Goal: Task Accomplishment & Management: Complete application form

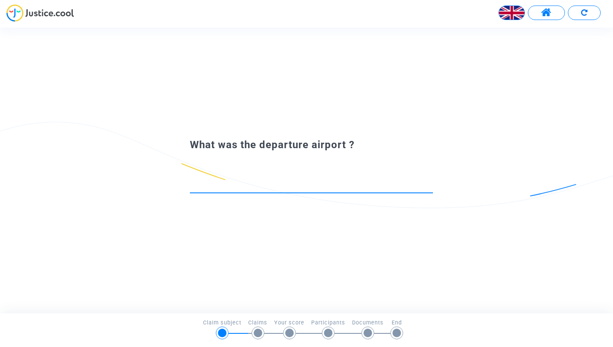
click at [238, 183] on input at bounding box center [311, 185] width 243 height 9
click at [226, 183] on input at bounding box center [311, 185] width 243 height 9
click at [213, 185] on input at bounding box center [311, 185] width 243 height 9
type input "b"
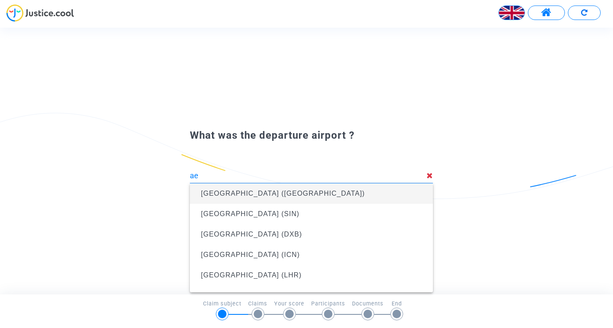
type input "a"
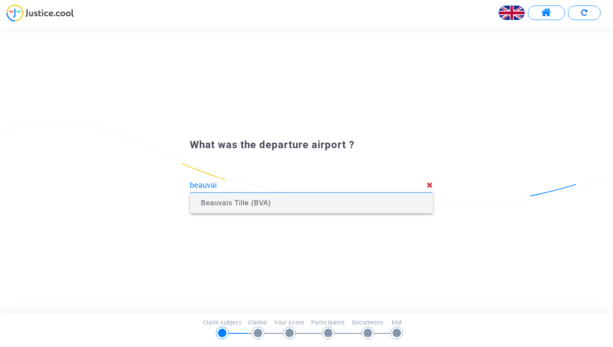
click at [265, 206] on span "Beauvais Tille (BVA)" at bounding box center [311, 203] width 229 height 20
type input "Beauvais Tille (BVA)"
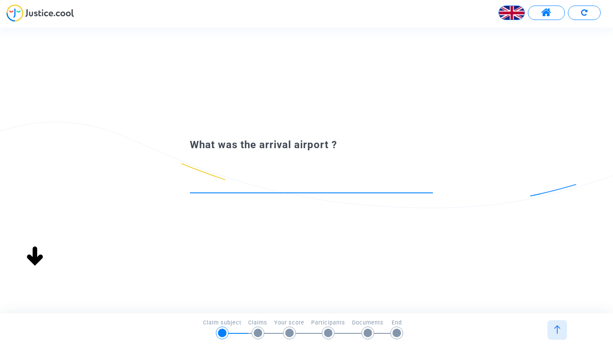
click at [282, 190] on div at bounding box center [311, 182] width 243 height 22
click at [258, 180] on div at bounding box center [311, 182] width 243 height 22
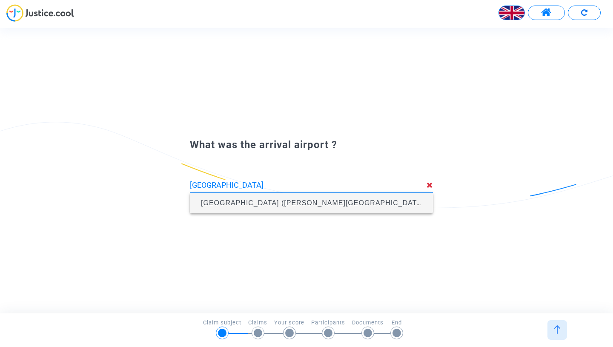
click at [271, 205] on span "Palermo Airport (Falcone-Borsellino Airport) (PMO)" at bounding box center [326, 202] width 250 height 7
type input "Palermo Airport (Falcone-Borsellino Airport) (PMO)"
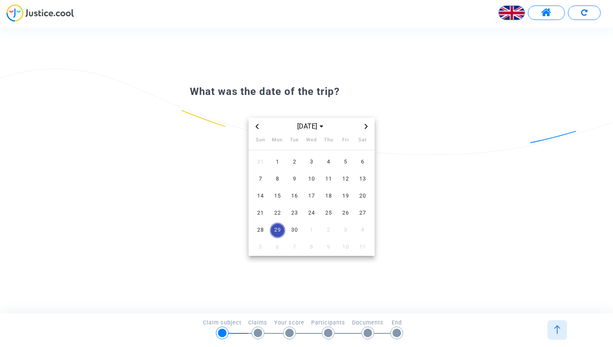
click at [256, 127] on icon "Previous month" at bounding box center [256, 126] width 5 height 5
click at [261, 229] on span "24" at bounding box center [260, 230] width 15 height 15
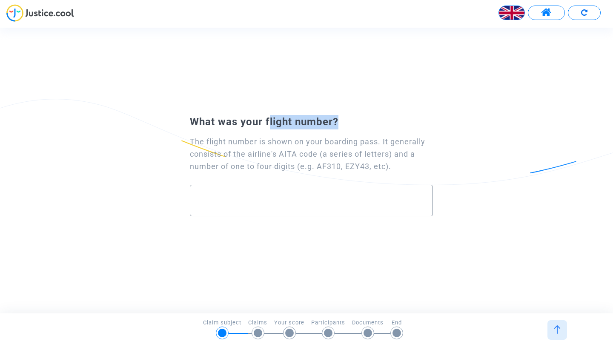
drag, startPoint x: 265, startPoint y: 123, endPoint x: 334, endPoint y: 123, distance: 68.9
click at [334, 123] on span "What was your flight number?" at bounding box center [264, 122] width 149 height 12
copy span "flight number"
click at [240, 197] on input "text" at bounding box center [311, 200] width 225 height 10
paste input "flight number"
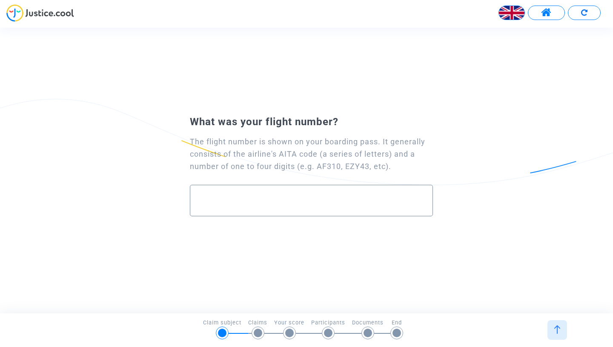
type input "flight number"
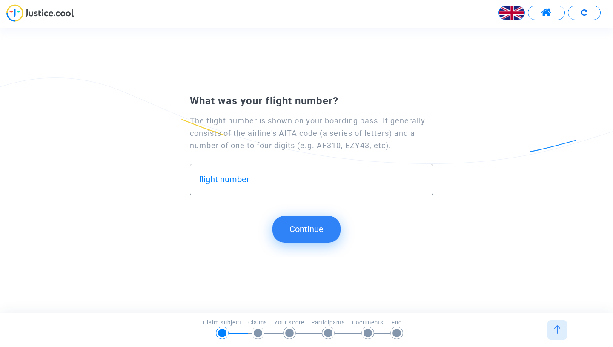
drag, startPoint x: 250, startPoint y: 180, endPoint x: 194, endPoint y: 180, distance: 56.2
click at [199, 180] on input "flight number" at bounding box center [311, 179] width 225 height 10
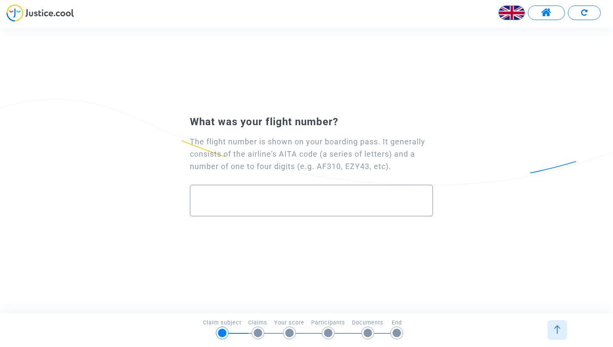
type input "v"
paste input "flight number"
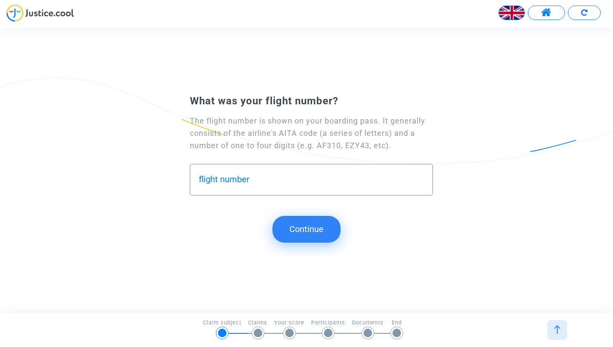
type input "flight number"
drag, startPoint x: 271, startPoint y: 185, endPoint x: 155, endPoint y: 147, distance: 121.7
click at [169, 156] on div "The flight number is shown on your boarding pass. It generally consists of the …" at bounding box center [307, 156] width 276 height 97
click at [241, 179] on input "flight number" at bounding box center [311, 179] width 225 height 10
drag, startPoint x: 253, startPoint y: 177, endPoint x: 191, endPoint y: 177, distance: 62.1
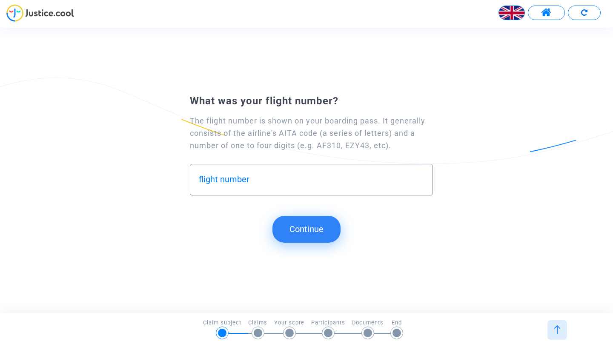
click at [197, 177] on div "flight number" at bounding box center [311, 179] width 243 height 31
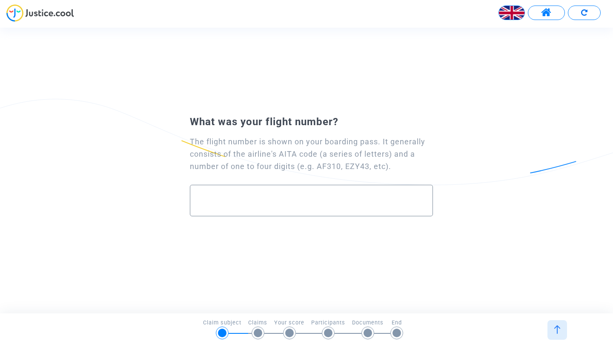
click at [206, 206] on div at bounding box center [311, 197] width 225 height 24
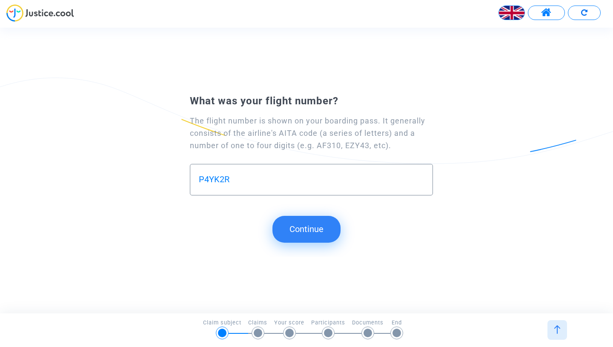
type input "P4YK2R"
click at [310, 241] on button "Continue" at bounding box center [306, 229] width 68 height 26
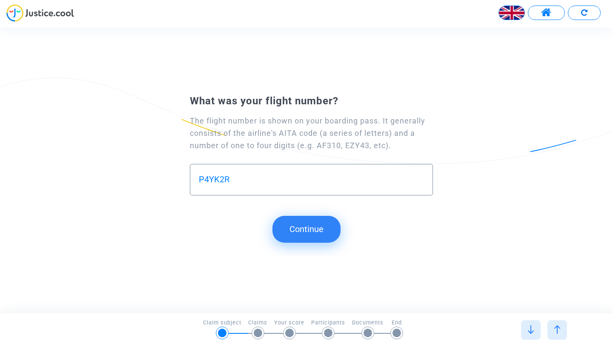
click at [297, 217] on button "Continue" at bounding box center [306, 229] width 68 height 26
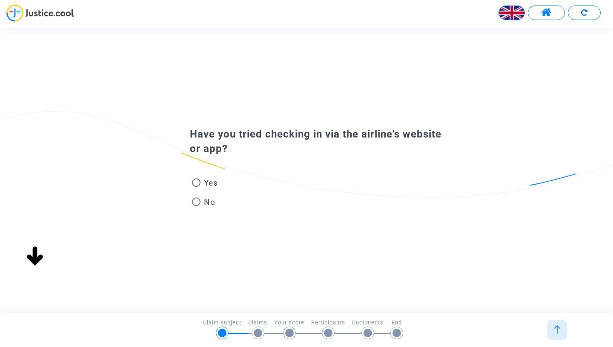
click at [200, 182] on span at bounding box center [196, 182] width 9 height 9
click at [196, 187] on input "Yes" at bounding box center [196, 187] width 0 height 0
radio input "true"
click at [206, 182] on span "Yes" at bounding box center [208, 182] width 17 height 11
click at [196, 187] on input "Yes" at bounding box center [196, 187] width 0 height 0
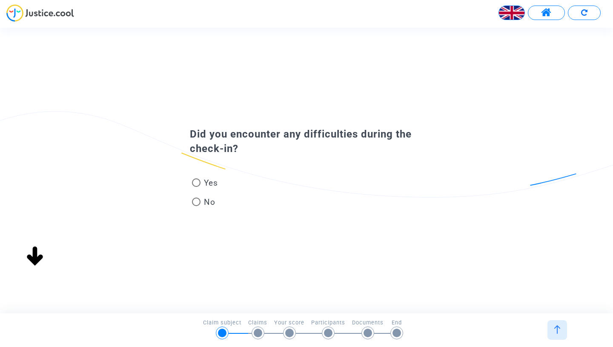
click at [206, 184] on span "Yes" at bounding box center [208, 182] width 17 height 11
click at [196, 187] on input "Yes" at bounding box center [196, 187] width 0 height 0
radio input "true"
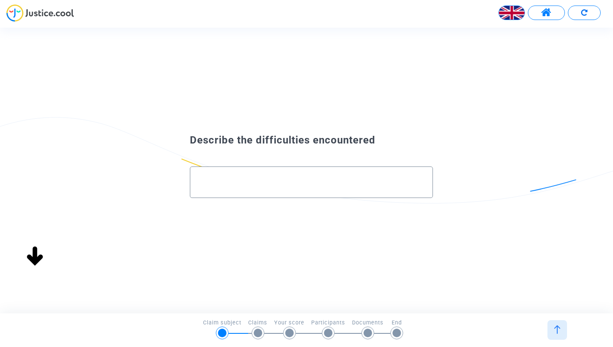
click at [267, 197] on div at bounding box center [311, 181] width 243 height 31
click at [257, 185] on input "text" at bounding box center [311, 182] width 225 height 10
click at [262, 343] on footer "1/6 → Claim subject Claim subject Claims Your score Participants Documents End" at bounding box center [306, 330] width 613 height 34
click at [293, 182] on input "text" at bounding box center [311, 182] width 225 height 10
click at [232, 176] on div at bounding box center [311, 179] width 225 height 24
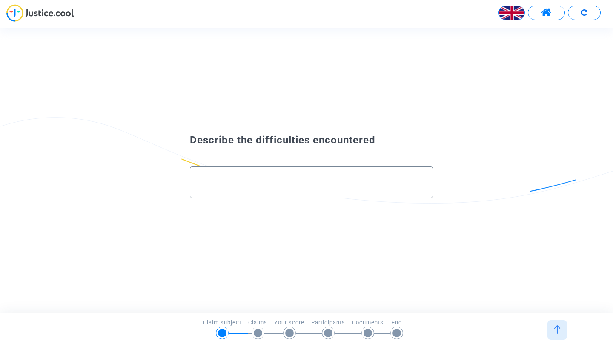
paste input "l.kelly96f3de7@travelball.fit"
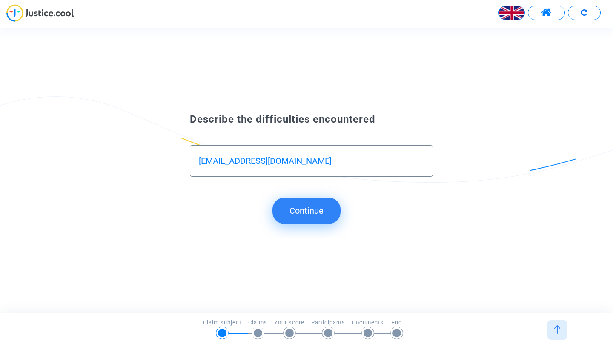
type input "l.kelly96f3de7@travelball.fit"
drag, startPoint x: 323, startPoint y: 172, endPoint x: 191, endPoint y: 146, distance: 134.8
click at [191, 146] on div "l.kelly96f3de7@travelball.fit" at bounding box center [311, 160] width 243 height 31
drag, startPoint x: 306, startPoint y: 163, endPoint x: 171, endPoint y: 160, distance: 134.5
click at [172, 160] on div "l.kelly96f3de7@travelball.fit" at bounding box center [307, 156] width 276 height 60
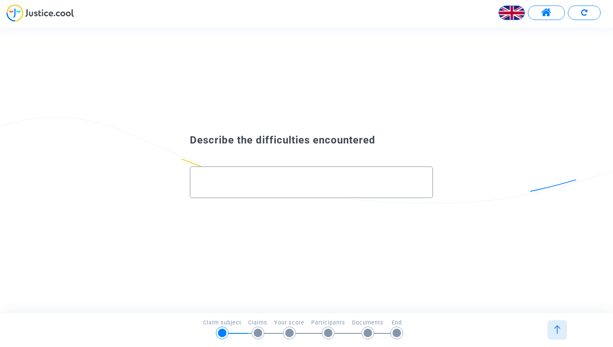
paste input "I checked in on the Opodo website and then received a message saying that the c…"
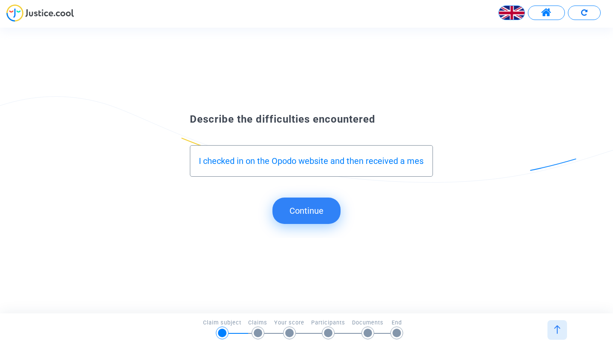
scroll to position [0, 730]
type input "I checked in on the Opodo website and then received a message saying that the c…"
click at [307, 203] on button "Continue" at bounding box center [306, 210] width 68 height 26
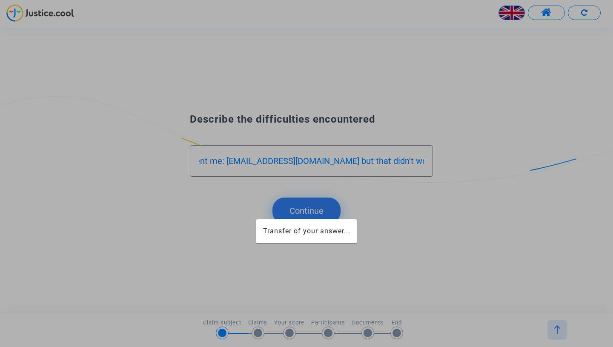
scroll to position [0, 0]
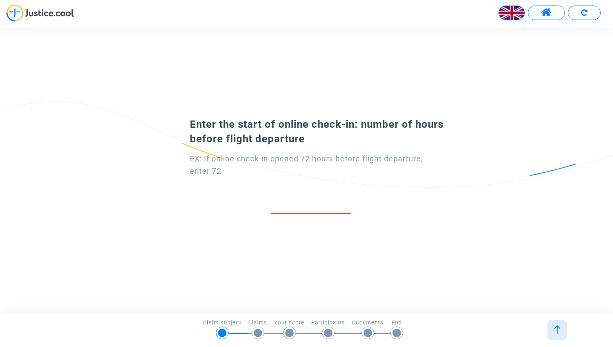
drag, startPoint x: 310, startPoint y: 141, endPoint x: 266, endPoint y: 136, distance: 44.2
click at [275, 136] on div "Enter the start of online check-in: number of hours before flight departure" at bounding box center [307, 131] width 276 height 29
click at [305, 202] on input "number" at bounding box center [311, 203] width 80 height 11
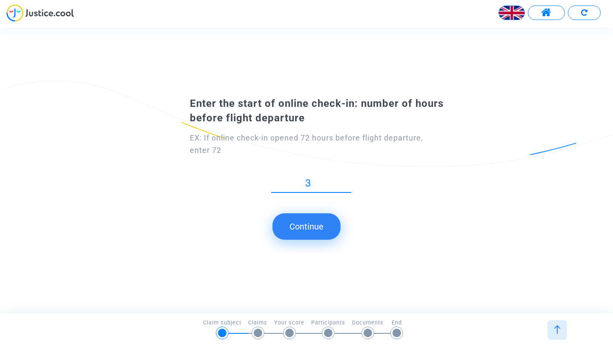
type input "3"
click at [311, 233] on button "Continue" at bounding box center [306, 226] width 68 height 26
type input "2"
click at [308, 230] on button "Continue" at bounding box center [306, 226] width 68 height 26
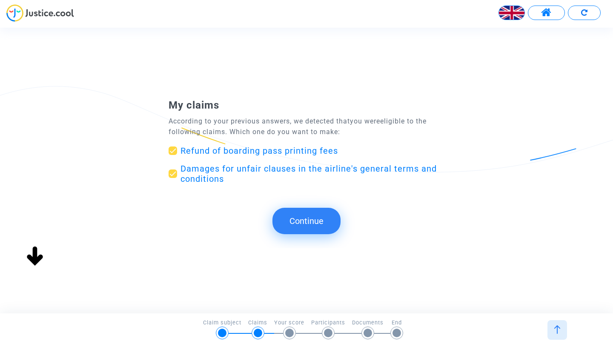
click at [307, 222] on button "Continue" at bounding box center [306, 221] width 68 height 26
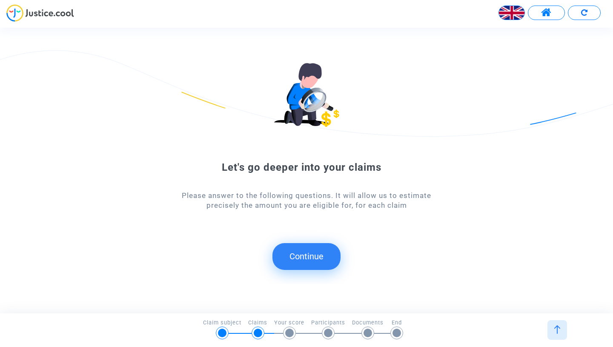
click at [308, 254] on button "Continue" at bounding box center [306, 256] width 68 height 26
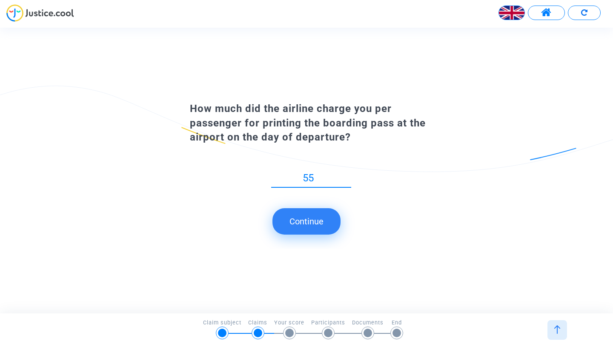
type input "55"
click at [316, 226] on button "Continue" at bounding box center [306, 221] width 68 height 26
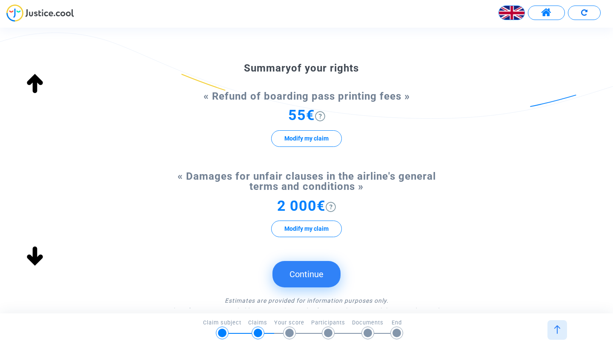
scroll to position [56, 0]
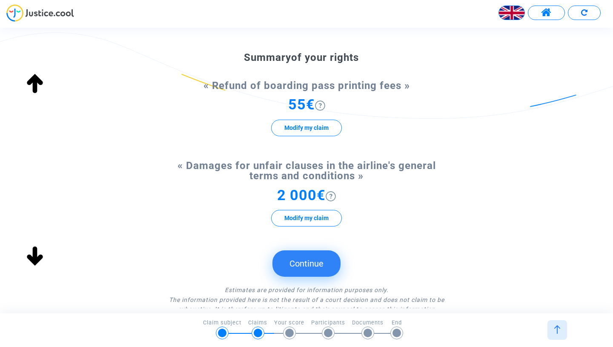
click at [332, 194] on img at bounding box center [331, 196] width 10 height 10
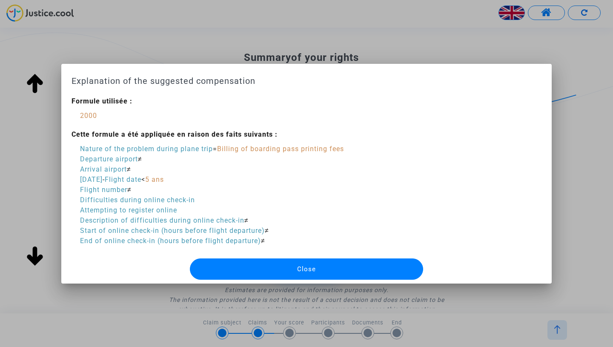
click at [306, 270] on span "Close" at bounding box center [306, 269] width 19 height 8
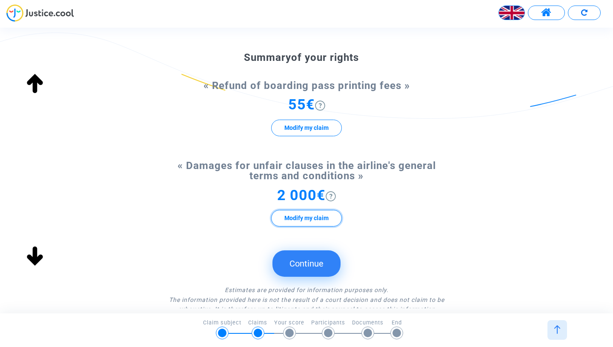
click at [312, 219] on button "Modify my claim" at bounding box center [306, 218] width 71 height 17
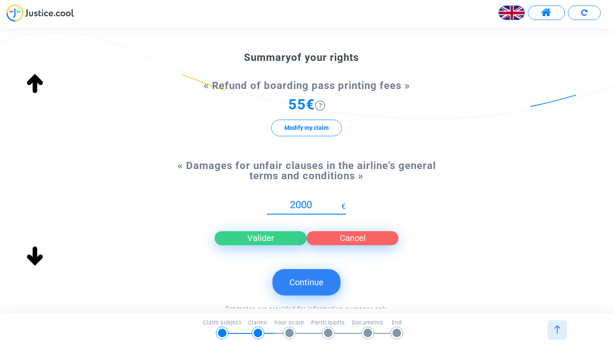
click at [333, 241] on button "Cancel" at bounding box center [352, 238] width 92 height 14
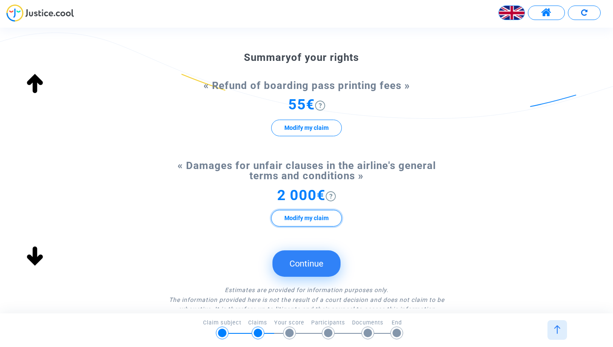
click at [310, 214] on button "Modify my claim" at bounding box center [306, 218] width 71 height 17
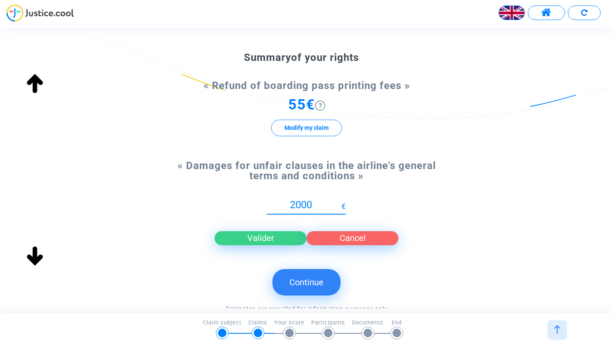
click at [271, 234] on button "Valider" at bounding box center [260, 238] width 92 height 14
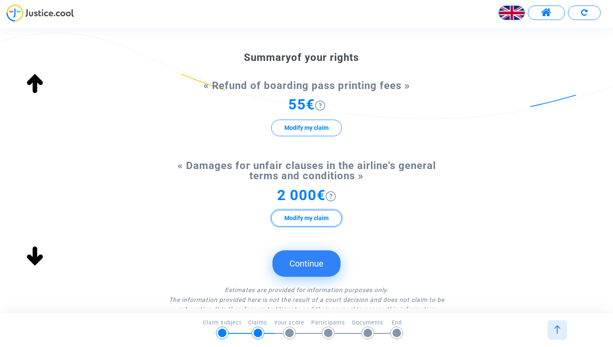
click at [307, 216] on button "Modify my claim" at bounding box center [306, 218] width 71 height 17
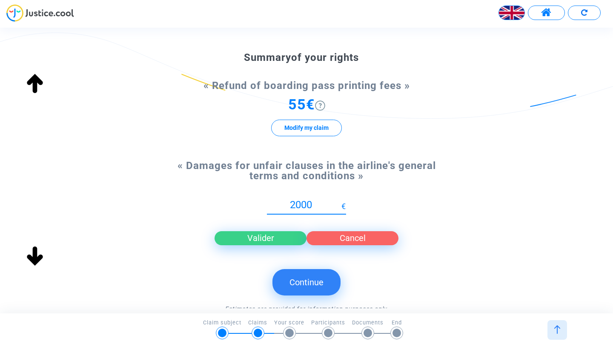
click at [340, 243] on button "Cancel" at bounding box center [352, 238] width 92 height 14
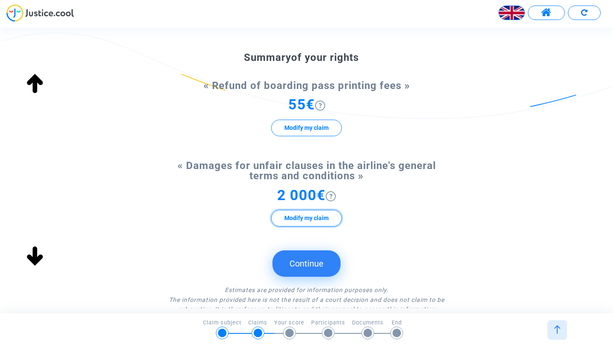
click at [317, 219] on button "Modify my claim" at bounding box center [306, 218] width 71 height 17
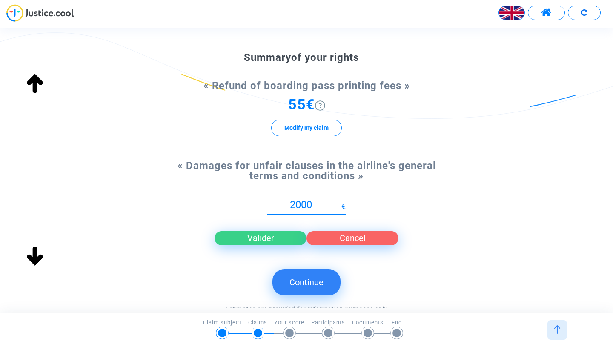
drag, startPoint x: 315, startPoint y: 207, endPoint x: 252, endPoint y: 206, distance: 63.0
click at [254, 206] on div "2000 New proposal € Valider Cancel" at bounding box center [307, 221] width 276 height 63
click at [350, 242] on button "Cancel" at bounding box center [352, 238] width 92 height 14
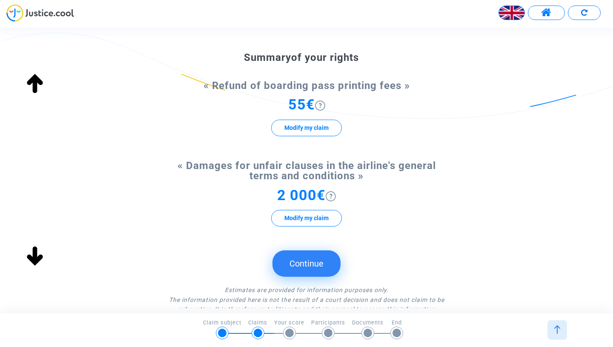
scroll to position [62, 0]
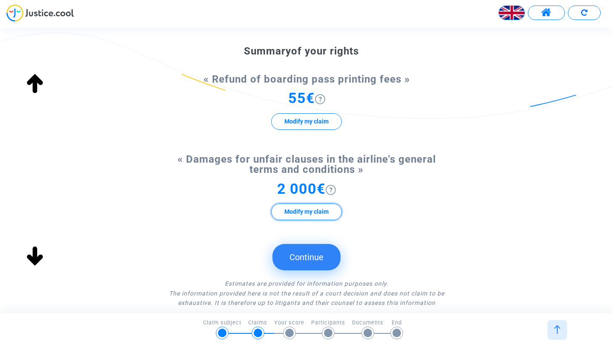
click at [311, 206] on button "Modify my claim" at bounding box center [306, 211] width 71 height 17
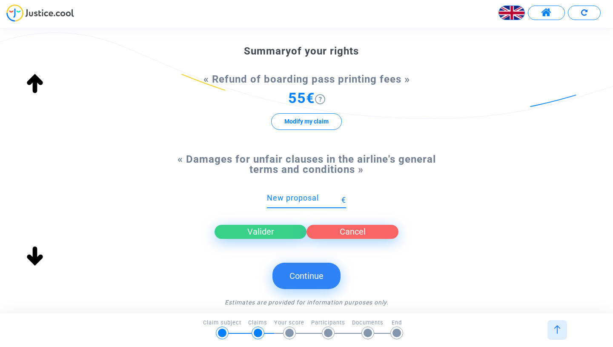
click at [319, 228] on button "Cancel" at bounding box center [352, 232] width 92 height 14
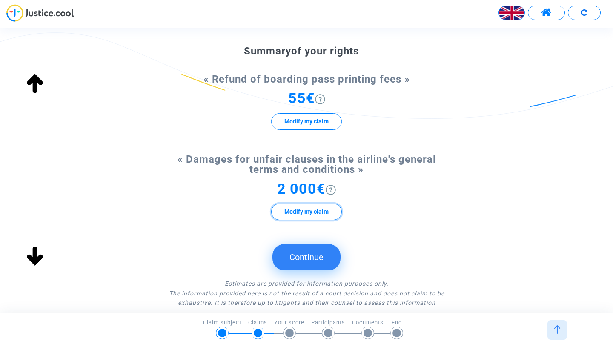
click at [320, 211] on button "Modify my claim" at bounding box center [306, 211] width 71 height 17
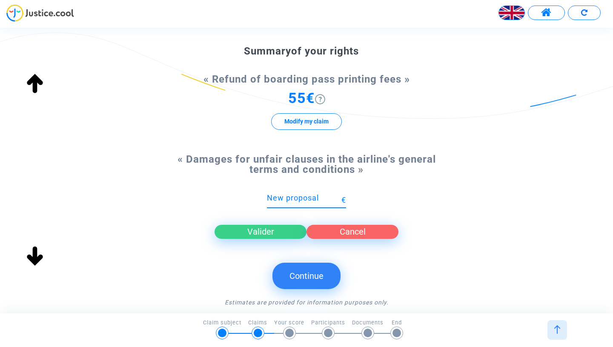
click at [347, 232] on button "Cancel" at bounding box center [352, 232] width 92 height 14
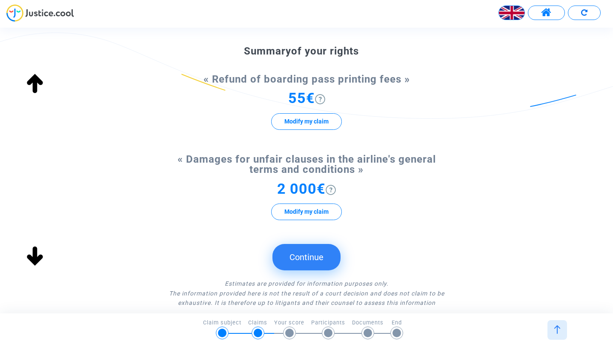
click at [311, 253] on button "Continue" at bounding box center [306, 257] width 68 height 26
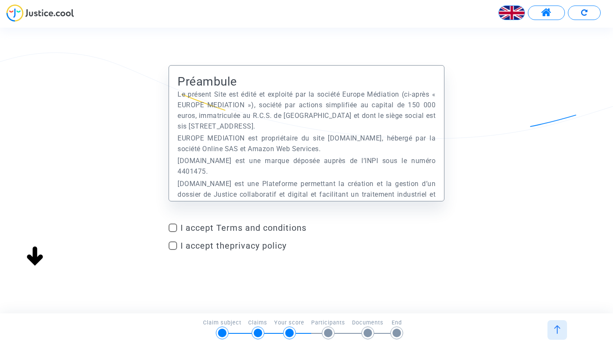
click at [236, 232] on span "I accept Terms and conditions" at bounding box center [312, 228] width 264 height 10
click at [173, 232] on input "I accept Terms and conditions" at bounding box center [172, 232] width 0 height 0
checkbox input "true"
click at [234, 242] on link "privacy policy" at bounding box center [258, 245] width 57 height 10
click at [191, 249] on span "I accept the privacy policy" at bounding box center [233, 245] width 106 height 10
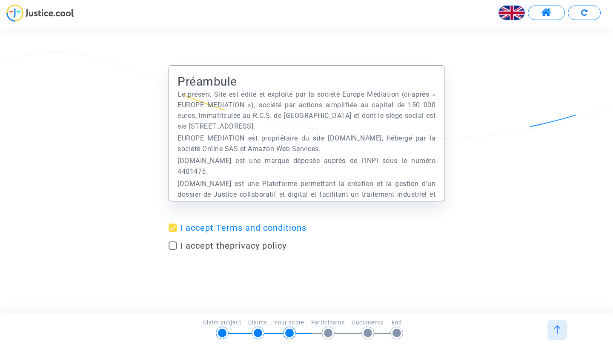
click at [173, 250] on input "I accept the privacy policy" at bounding box center [172, 250] width 0 height 0
checkbox input "true"
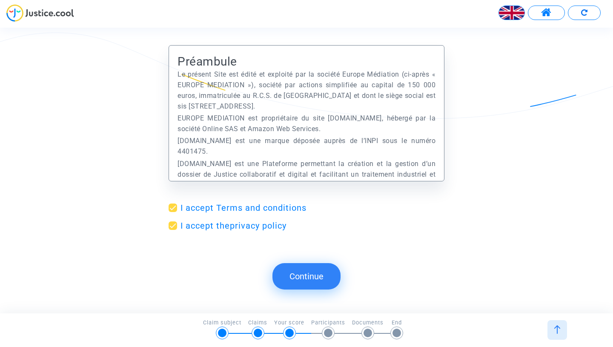
click at [290, 272] on button "Continue" at bounding box center [306, 276] width 68 height 26
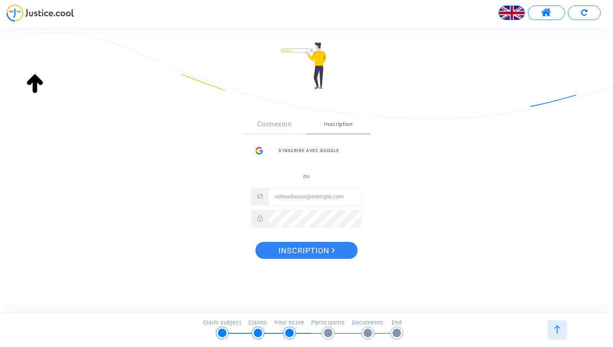
scroll to position [71, 0]
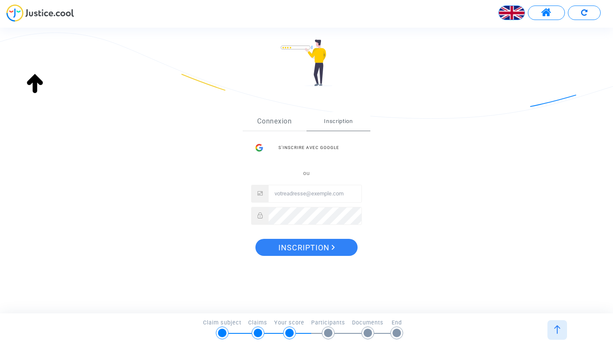
click at [274, 120] on link "Connexion" at bounding box center [275, 121] width 64 height 19
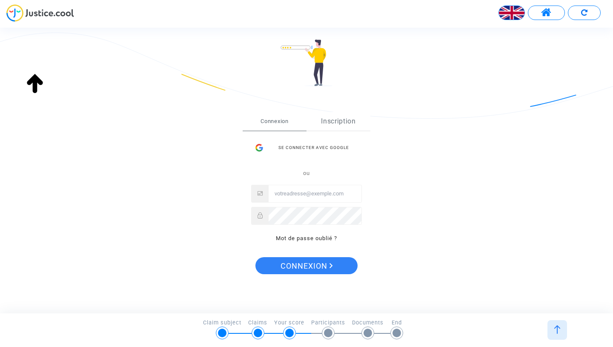
click at [323, 124] on link "Inscription" at bounding box center [338, 121] width 64 height 19
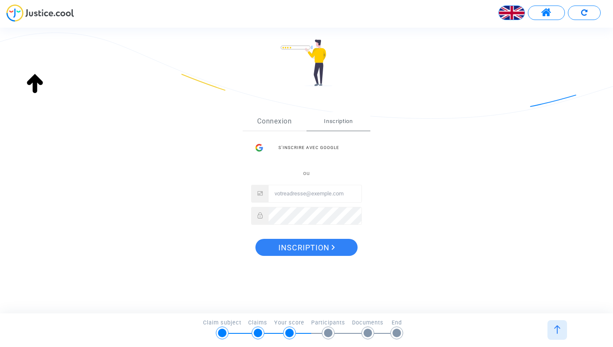
click at [291, 122] on link "Connexion" at bounding box center [275, 121] width 64 height 19
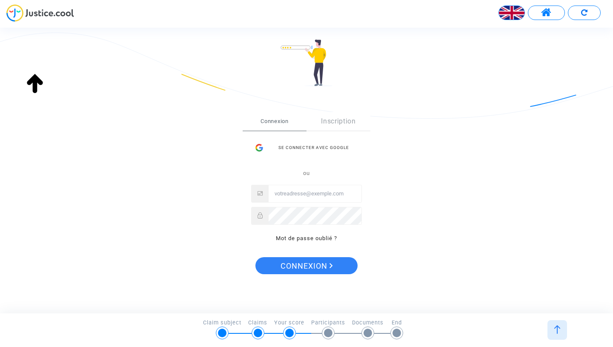
click at [298, 199] on input "Email" at bounding box center [315, 193] width 93 height 17
click at [289, 193] on input "Email" at bounding box center [315, 193] width 93 height 17
type input "[EMAIL_ADDRESS][DOMAIN_NAME]"
click at [317, 261] on span "Connexion" at bounding box center [306, 266] width 52 height 18
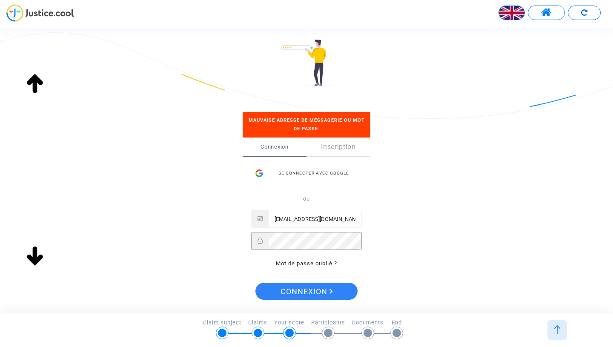
click at [262, 238] on div at bounding box center [306, 241] width 111 height 18
click at [326, 292] on span "Connexion" at bounding box center [306, 292] width 52 height 18
click at [320, 298] on span "Connexion" at bounding box center [306, 292] width 52 height 18
click at [336, 217] on input "[EMAIL_ADDRESS][DOMAIN_NAME]" at bounding box center [315, 218] width 93 height 17
click at [326, 177] on div "Se connecter avec Google" at bounding box center [306, 173] width 111 height 17
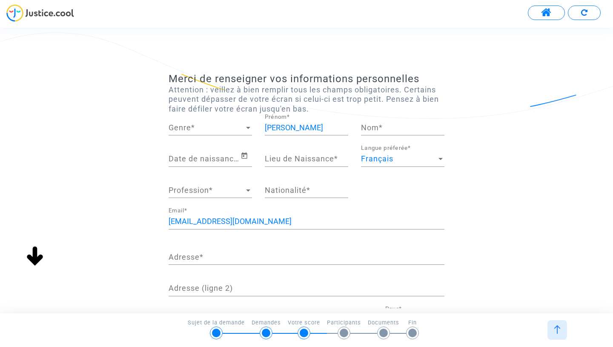
scroll to position [49, 0]
click at [214, 127] on span "Genre" at bounding box center [207, 127] width 76 height 9
click at [212, 128] on span "Madame" at bounding box center [210, 127] width 83 height 23
click at [364, 127] on input "Nom *" at bounding box center [402, 127] width 83 height 9
type input "[PERSON_NAME]"
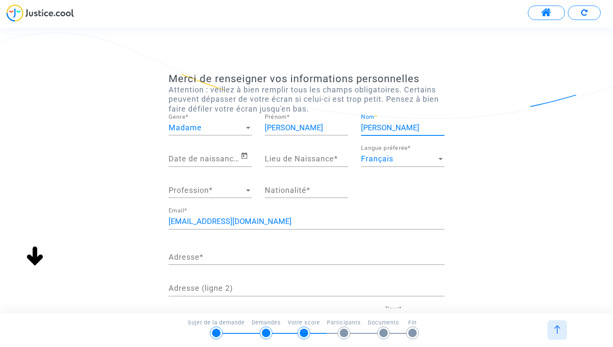
type input "[GEOGRAPHIC_DATA]"
type input "[PERSON_NAME][EMAIL_ADDRESS][DOMAIN_NAME]"
type input "0769717388"
click at [209, 158] on input "Date de naissance *" at bounding box center [205, 158] width 72 height 9
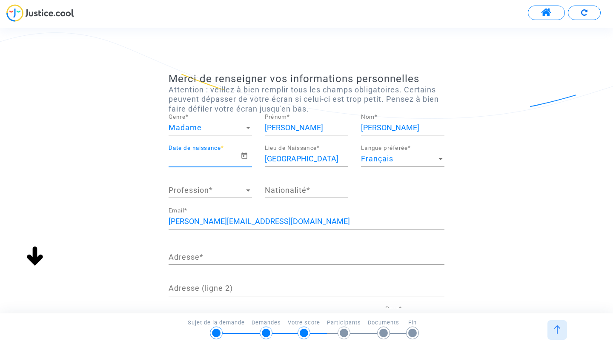
click at [203, 160] on input "Date de naissance *" at bounding box center [205, 158] width 72 height 9
click at [241, 160] on icon "Open calendar" at bounding box center [244, 156] width 8 height 10
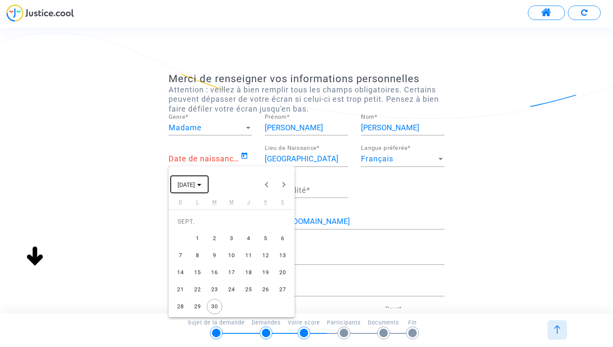
click at [190, 188] on span "[DATE]" at bounding box center [185, 184] width 17 height 7
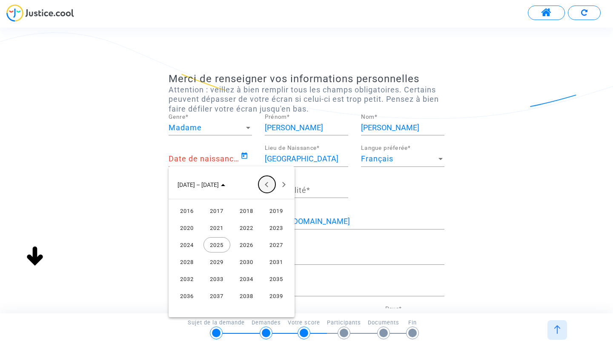
click at [265, 184] on button "Previous 24 years" at bounding box center [266, 184] width 17 height 17
click at [246, 224] on div "1998" at bounding box center [246, 227] width 27 height 15
click at [218, 226] on div "FÉVR." at bounding box center [216, 227] width 27 height 15
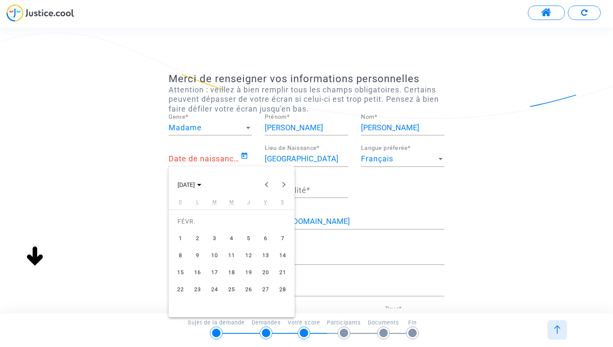
click at [215, 240] on div "3" at bounding box center [214, 238] width 15 height 15
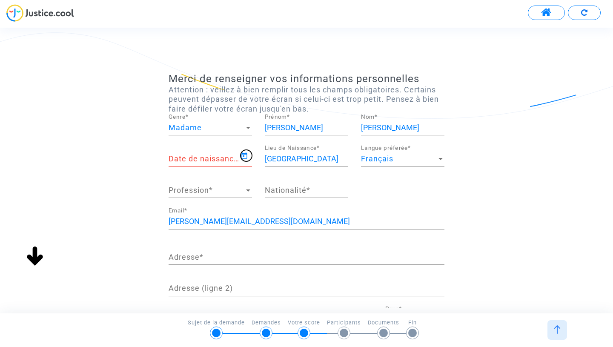
type input "[DATE]"
click at [307, 164] on div "[GEOGRAPHIC_DATA] Lieu de Naissance *" at bounding box center [306, 156] width 83 height 22
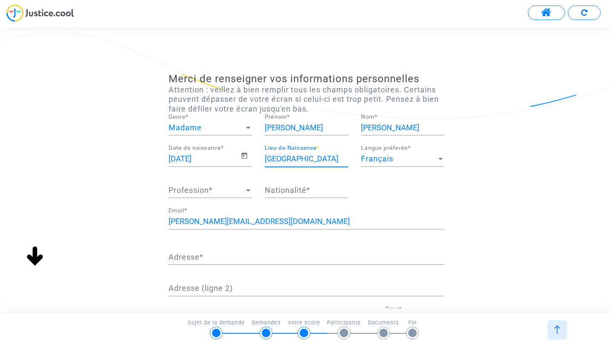
drag, startPoint x: 342, startPoint y: 158, endPoint x: 253, endPoint y: 151, distance: 89.3
click at [283, 155] on input "[GEOGRAPHIC_DATA]" at bounding box center [306, 158] width 83 height 9
type input "B"
type input "[GEOGRAPHIC_DATA]"
click at [216, 196] on div "Profession Profession *" at bounding box center [210, 187] width 83 height 22
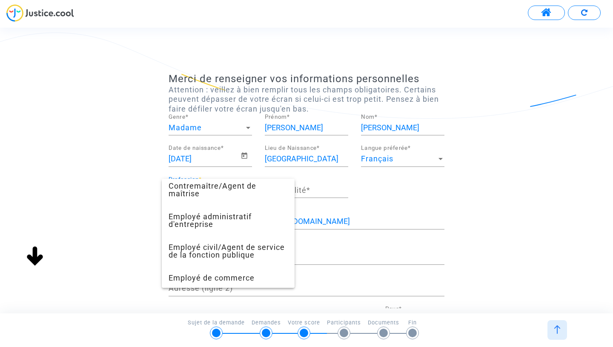
scroll to position [198, 0]
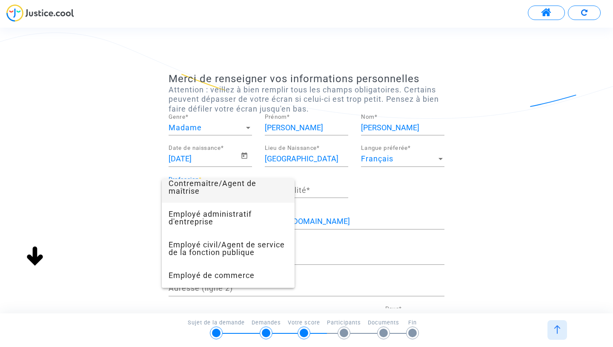
click at [248, 193] on span "Contremaître/Agent de maîtrise" at bounding box center [228, 187] width 119 height 31
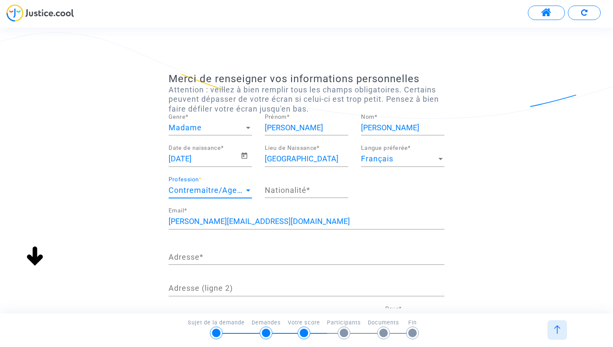
scroll to position [184, 0]
click at [303, 190] on input "Nationalité *" at bounding box center [306, 190] width 83 height 9
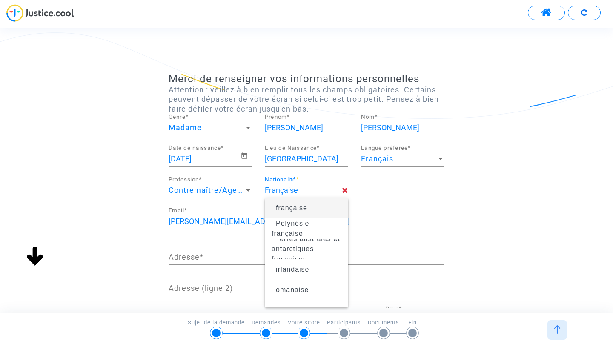
click at [327, 208] on span "française" at bounding box center [307, 208] width 70 height 24
type input "française"
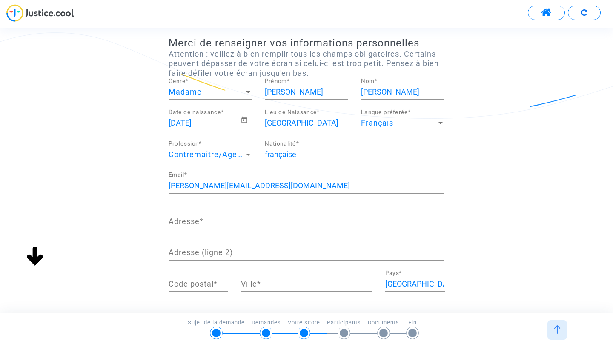
scroll to position [37, 0]
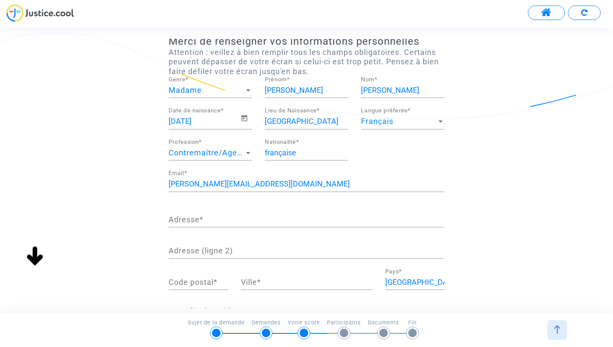
click at [212, 218] on input "Adresse *" at bounding box center [307, 219] width 276 height 9
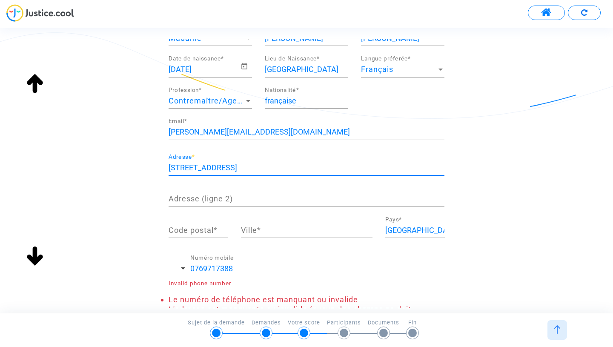
scroll to position [92, 0]
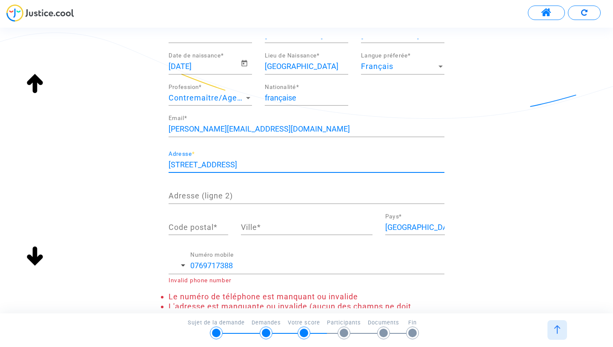
type input "[STREET_ADDRESS]"
click at [196, 229] on input "Code postal *" at bounding box center [199, 227] width 60 height 9
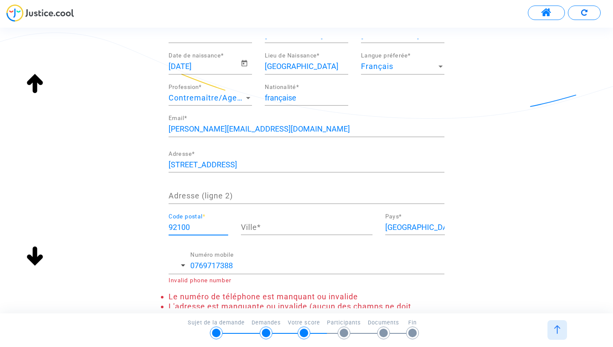
type input "92100"
click at [258, 229] on input "Ville *" at bounding box center [306, 227] width 131 height 9
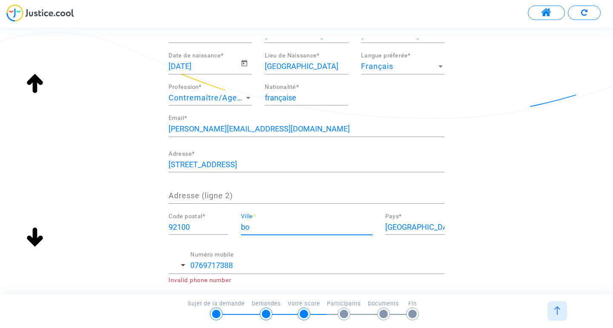
type input "b"
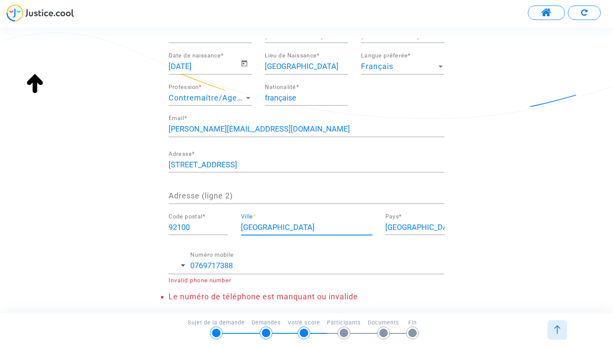
scroll to position [137, 0]
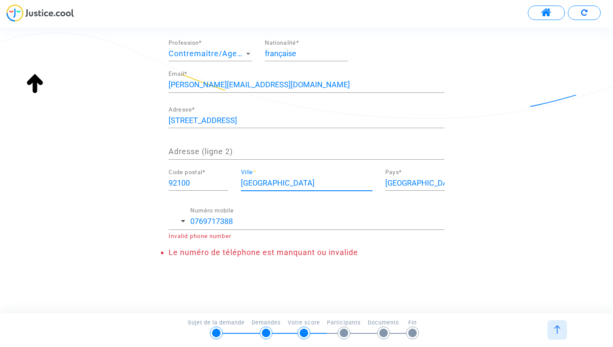
type input "[GEOGRAPHIC_DATA]"
click at [286, 223] on input "0769717388" at bounding box center [317, 221] width 254 height 9
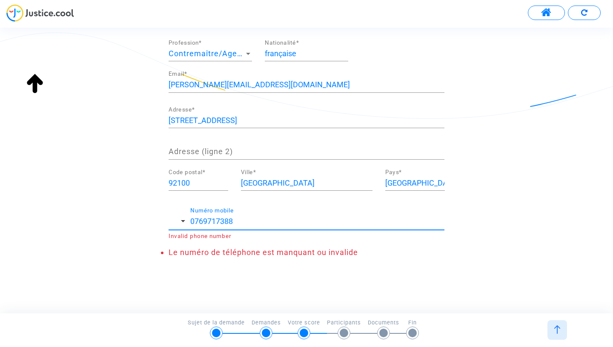
click at [240, 224] on input "0769717388" at bounding box center [317, 221] width 254 height 9
click at [208, 239] on form "Merci de renseigner vos informations personnelles Attention : veillez à bien re…" at bounding box center [307, 96] width 276 height 321
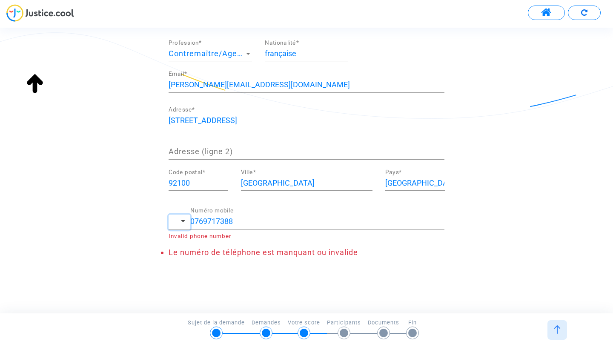
click at [188, 222] on button "button" at bounding box center [180, 221] width 22 height 15
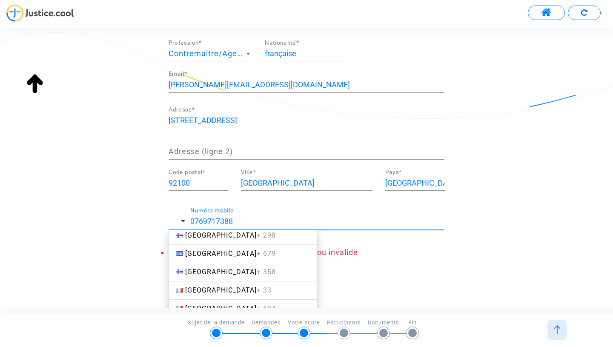
scroll to position [1250, 0]
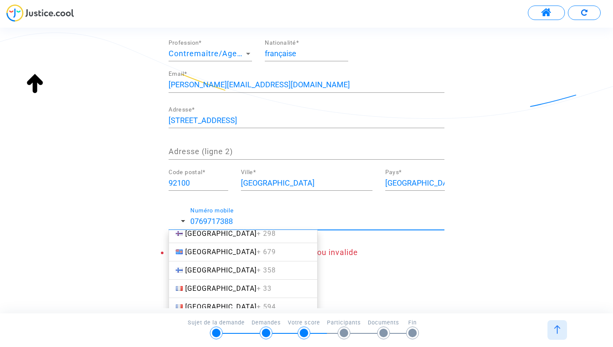
click at [206, 286] on span "France + 33" at bounding box center [228, 288] width 86 height 8
type input "[PHONE_NUMBER]"
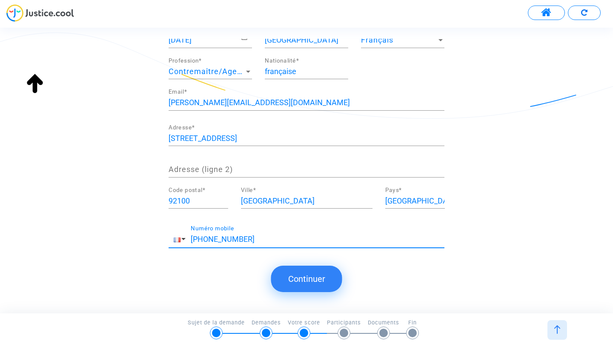
scroll to position [119, 0]
click at [306, 286] on button "Continuer" at bounding box center [306, 279] width 71 height 26
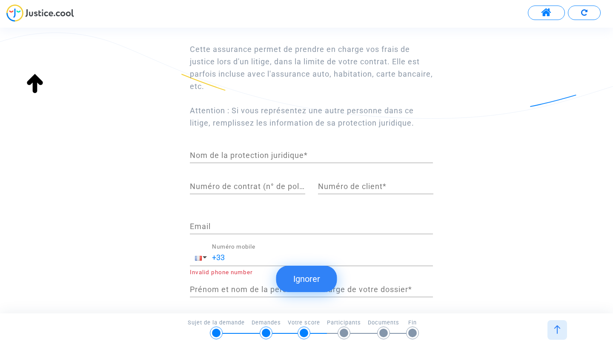
scroll to position [69, 0]
click at [255, 155] on input "Nom de la protection juridique *" at bounding box center [311, 155] width 243 height 9
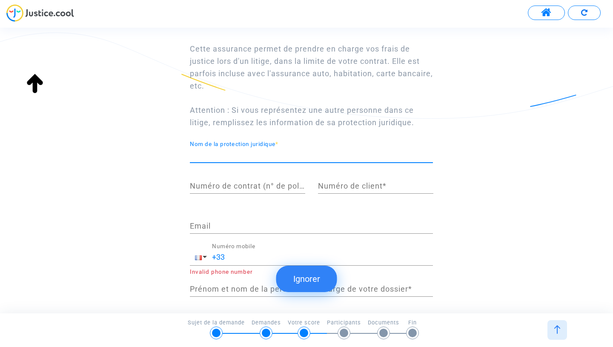
click at [279, 143] on div "Nom de la protection juridique *" at bounding box center [311, 152] width 243 height 22
click at [280, 143] on div "Nom de la protection juridique *" at bounding box center [311, 152] width 243 height 22
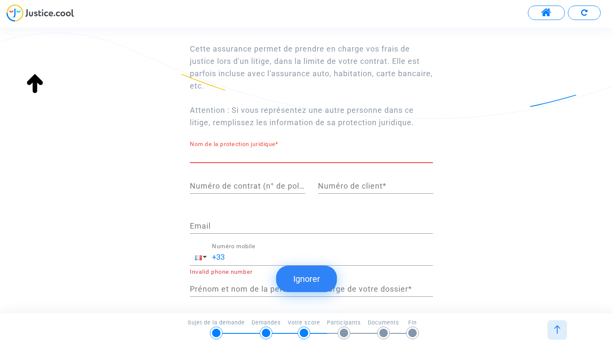
click at [300, 184] on input "Numéro de contrat (n° de police d'assurance) *" at bounding box center [247, 186] width 115 height 9
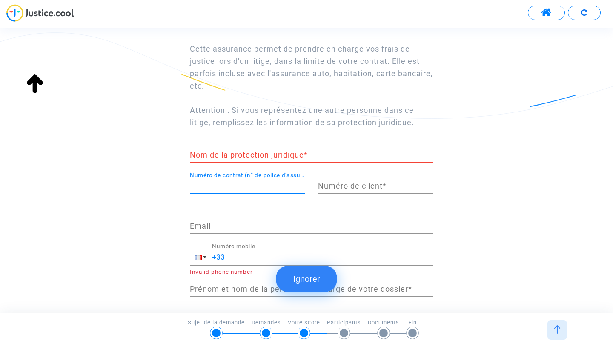
click at [311, 154] on input "Nom de la protection juridique *" at bounding box center [311, 155] width 243 height 9
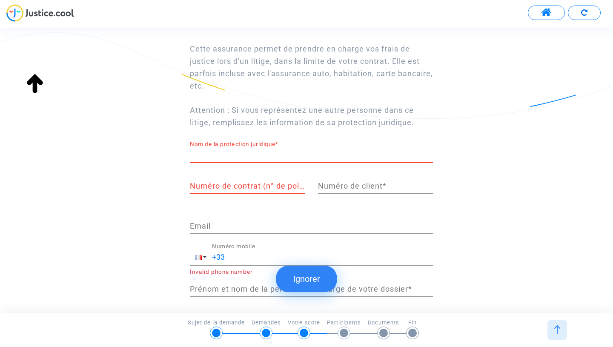
click at [278, 143] on div "Nom de la protection juridique *" at bounding box center [311, 152] width 243 height 22
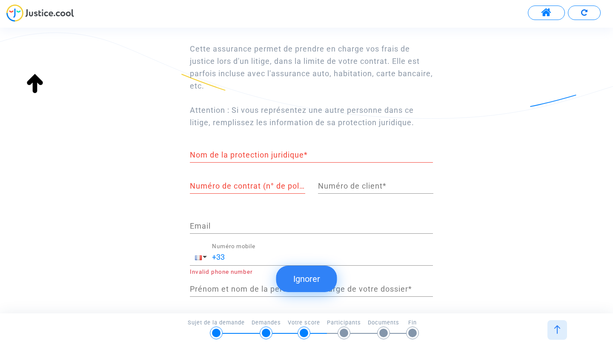
click at [279, 143] on div "Nom de la protection juridique *" at bounding box center [311, 152] width 243 height 22
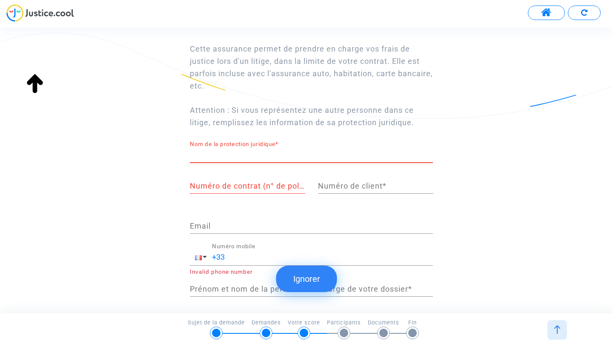
click at [280, 143] on div "Nom de la protection juridique *" at bounding box center [311, 152] width 243 height 22
click at [264, 153] on input "Nom de la protection juridique *" at bounding box center [311, 155] width 243 height 9
click at [286, 135] on div "Cette assurance permet de prendre en charge vos frais de justice lors d'un liti…" at bounding box center [307, 171] width 276 height 270
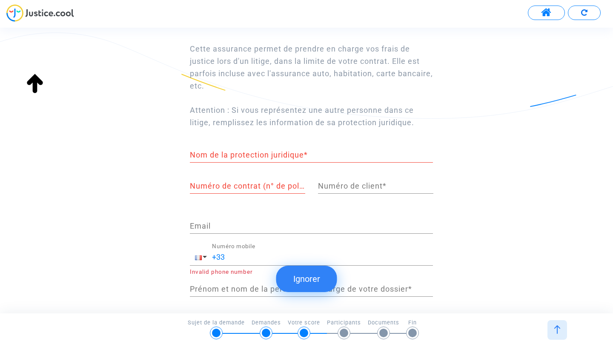
scroll to position [95, 0]
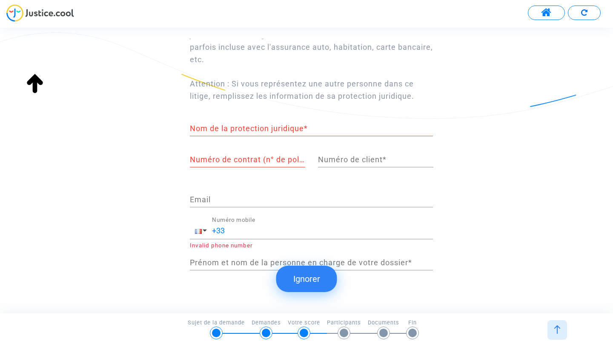
click at [255, 128] on input "Nom de la protection juridique *" at bounding box center [311, 128] width 243 height 9
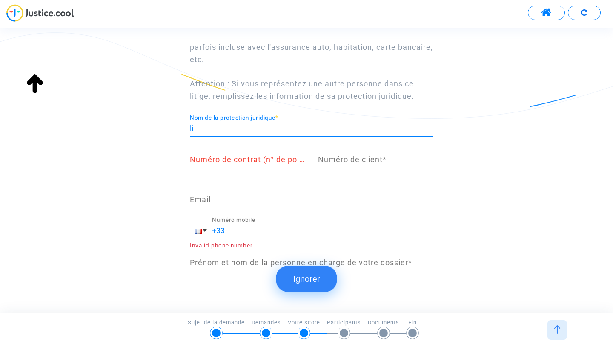
type input "l"
type input "Litige de la vie privée et/ou salariée"
click at [261, 157] on input "Numéro de contrat (n° de police d'assurance) *" at bounding box center [247, 159] width 115 height 9
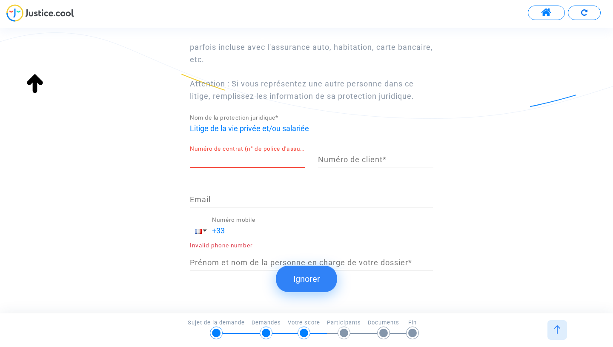
click at [364, 137] on div "Litige de la vie privée et/ou salariée Nom de la protection juridique *" at bounding box center [311, 129] width 243 height 31
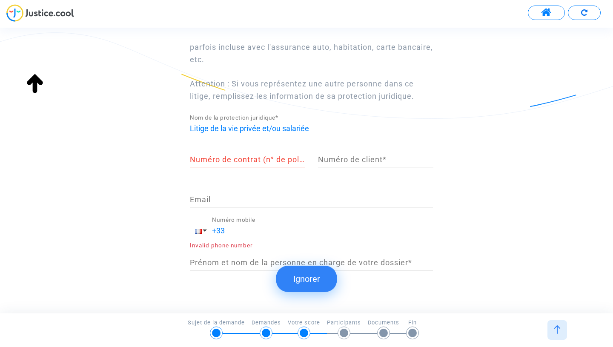
click at [387, 160] on input "Numéro de client *" at bounding box center [375, 159] width 115 height 9
click at [286, 155] on input "Numéro de contrat (n° de police d'assurance) *" at bounding box center [247, 159] width 115 height 9
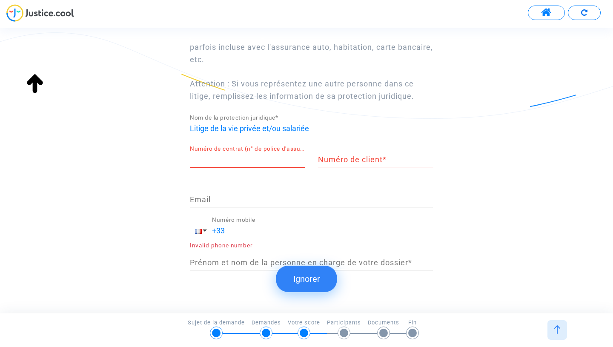
click at [292, 150] on div "Numéro de contrat (n° de police d'assurance) *" at bounding box center [247, 157] width 115 height 22
click at [386, 157] on input "Numéro de client *" at bounding box center [375, 159] width 115 height 9
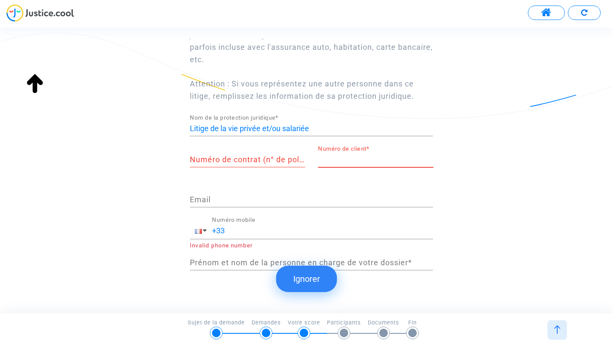
click at [386, 157] on input "Numéro de client *" at bounding box center [375, 159] width 115 height 9
click at [236, 159] on input "Numéro de contrat (n° de police d'assurance) *" at bounding box center [247, 159] width 115 height 9
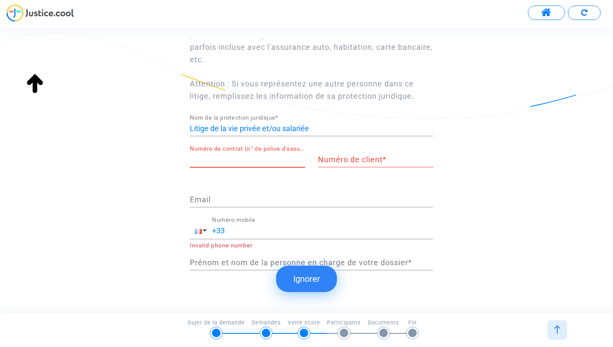
click at [227, 160] on input "Numéro de contrat (n° de police d'assurance) *" at bounding box center [247, 159] width 115 height 9
type input "15186083907"
click at [340, 160] on input "Numéro de client *" at bounding box center [375, 159] width 115 height 9
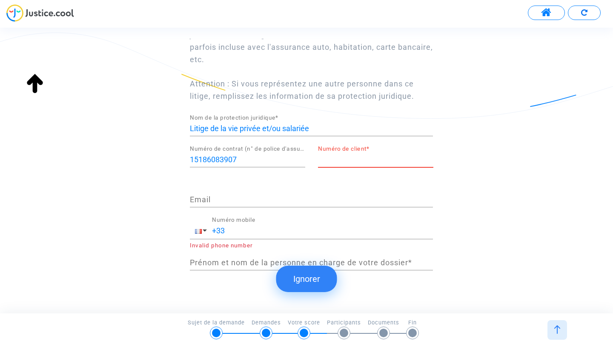
click at [334, 152] on div "Numéro de client *" at bounding box center [375, 157] width 115 height 22
click at [334, 161] on input "Numéro de client *" at bounding box center [375, 159] width 115 height 9
type input "65037774893"
click at [280, 196] on input "Email" at bounding box center [311, 199] width 243 height 9
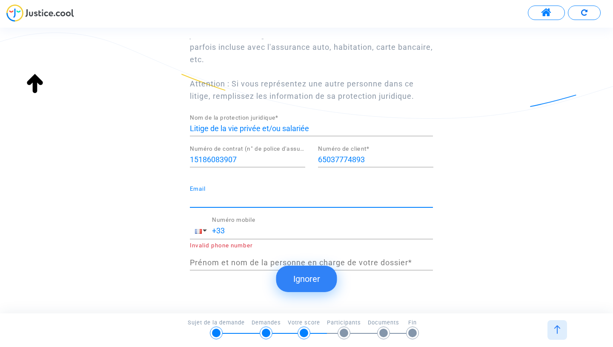
type input "[PERSON_NAME][EMAIL_ADDRESS][DOMAIN_NAME]"
type input "0769717388"
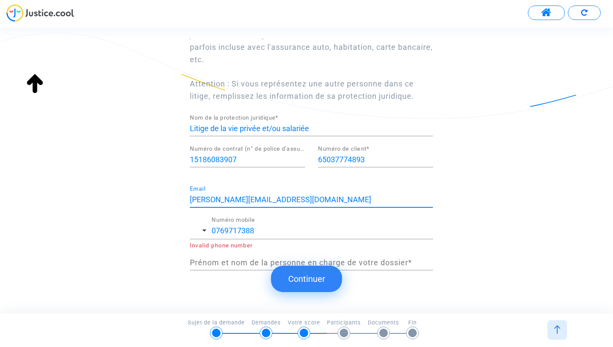
click at [272, 229] on input "0769717388" at bounding box center [322, 230] width 221 height 9
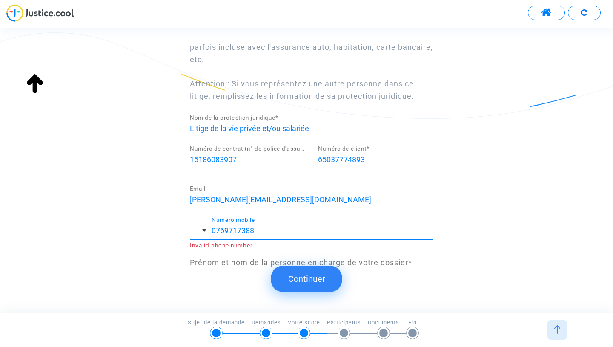
click at [245, 269] on div "Prénom et nom de la personne en charge de votre dossier *" at bounding box center [311, 260] width 243 height 22
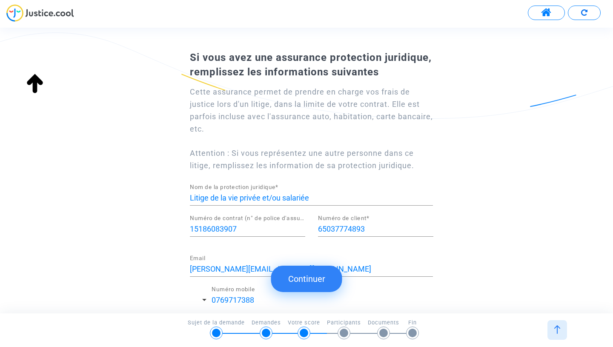
scroll to position [113, 0]
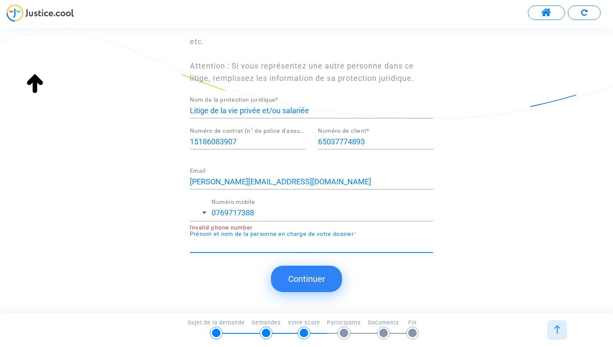
click at [264, 240] on input "Prénom et nom de la personne en charge de votre dossier *" at bounding box center [311, 244] width 243 height 9
type input "[PERSON_NAME]"
click at [294, 284] on button "Continuer" at bounding box center [306, 279] width 71 height 26
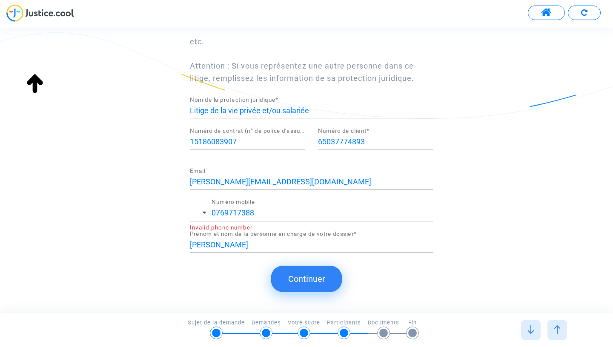
click at [294, 284] on button "Continuer" at bounding box center [306, 279] width 71 height 26
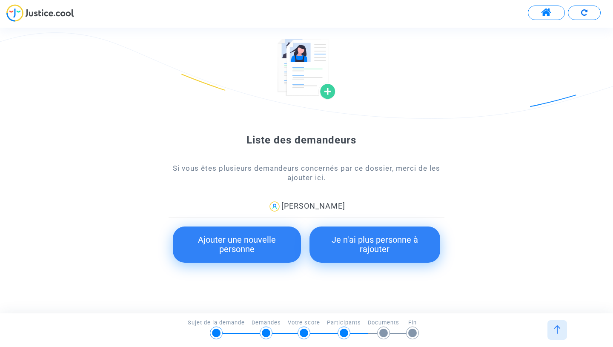
scroll to position [52, 0]
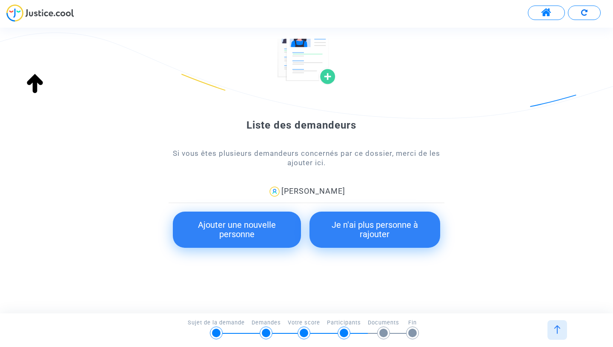
click at [258, 232] on button "Ajouter une nouvelle personne" at bounding box center [237, 230] width 128 height 36
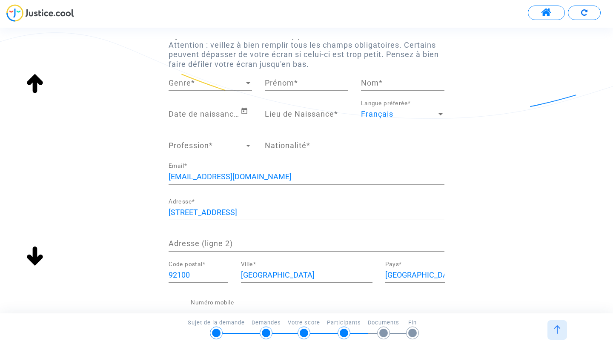
scroll to position [50, 0]
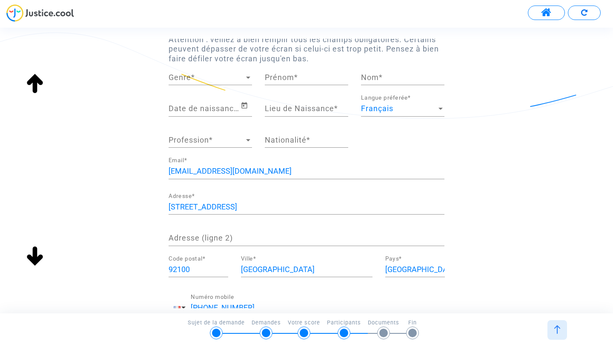
click at [226, 69] on div "Genre Genre *" at bounding box center [210, 74] width 83 height 22
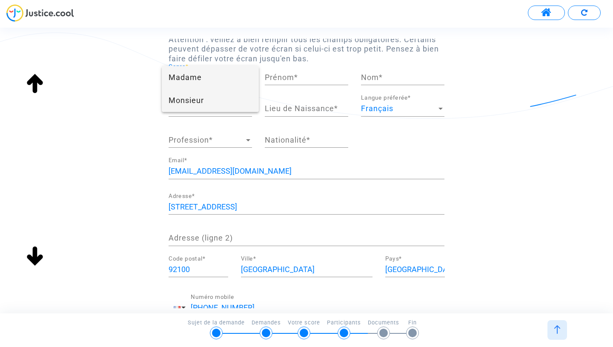
click at [210, 109] on span "Monsieur" at bounding box center [210, 100] width 83 height 23
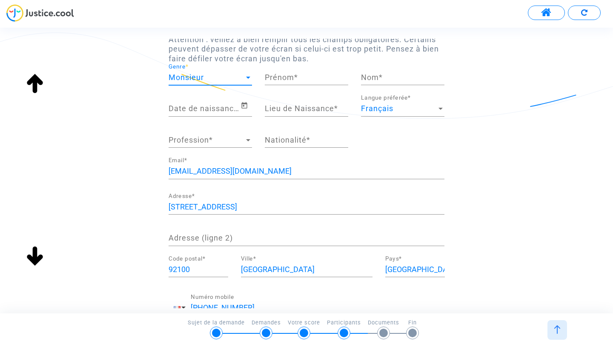
click at [272, 81] on input "Prénom *" at bounding box center [306, 77] width 83 height 9
type input "L"
type input "[PERSON_NAME]"
click at [370, 80] on input "Nom *" at bounding box center [402, 77] width 83 height 9
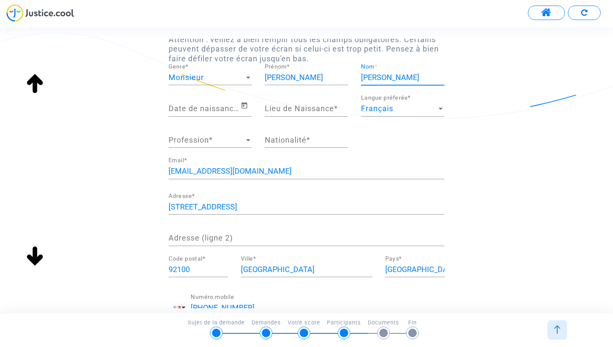
type input "[PERSON_NAME]"
click at [222, 109] on input "Date de naissance *" at bounding box center [205, 108] width 72 height 9
click at [223, 109] on input "Date de naissance *" at bounding box center [205, 108] width 72 height 9
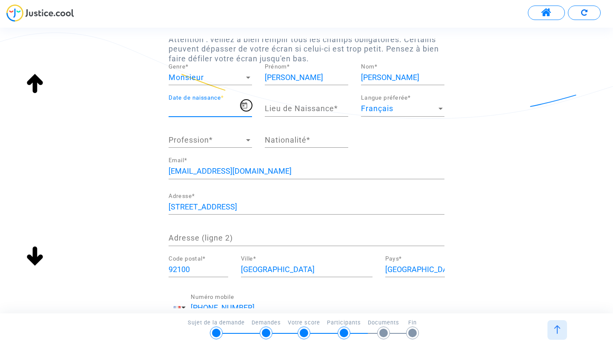
click at [248, 106] on icon "Open calendar" at bounding box center [244, 105] width 8 height 10
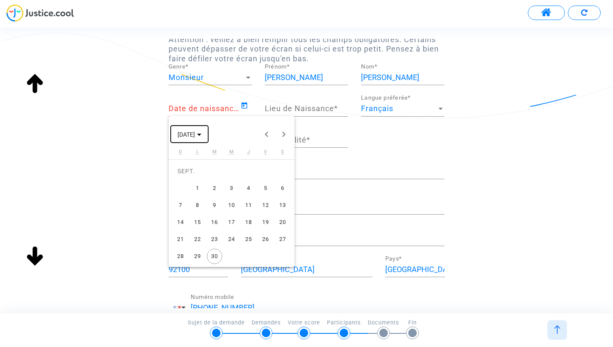
click at [192, 141] on button "[DATE]" at bounding box center [189, 134] width 37 height 17
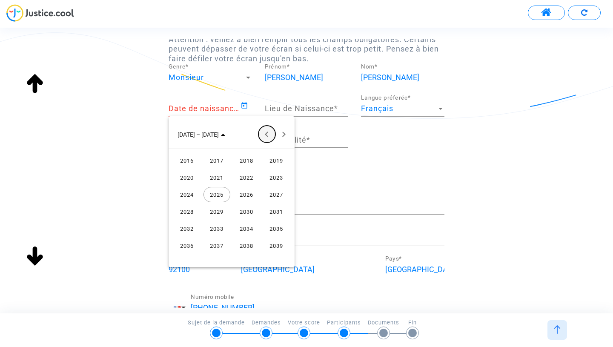
click at [268, 135] on button "Previous 24 years" at bounding box center [266, 134] width 17 height 17
click at [207, 134] on span "[DATE] – [DATE]" at bounding box center [197, 134] width 41 height 7
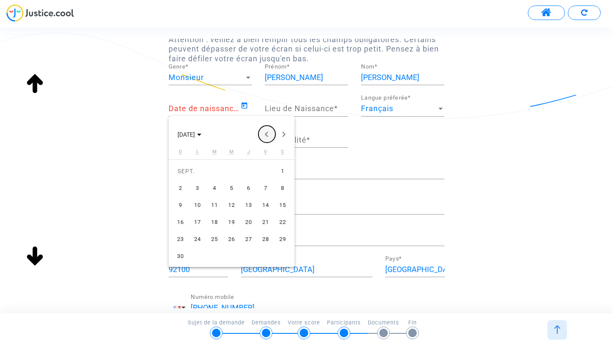
click at [269, 135] on button "Previous month" at bounding box center [266, 134] width 17 height 17
click at [186, 135] on span "[DATE]" at bounding box center [185, 134] width 17 height 7
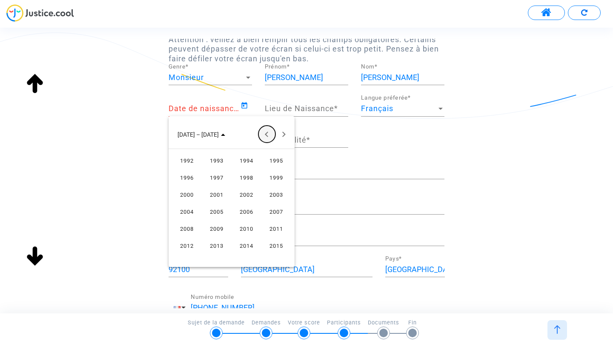
click at [266, 132] on button "Previous 24 years" at bounding box center [266, 134] width 17 height 17
click at [263, 133] on button "Previous 24 years" at bounding box center [266, 134] width 17 height 17
click at [244, 189] on div "1954" at bounding box center [246, 194] width 27 height 15
click at [274, 187] on div "AOÛT" at bounding box center [276, 194] width 27 height 15
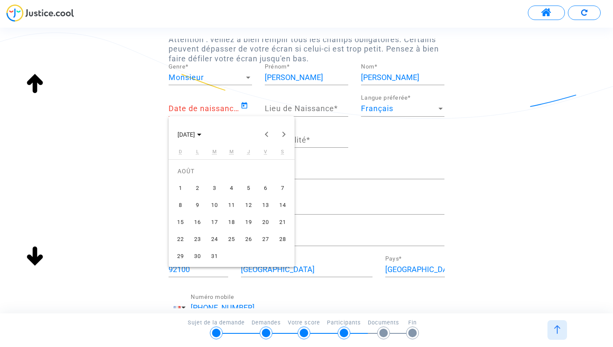
click at [203, 217] on div "16" at bounding box center [197, 221] width 15 height 15
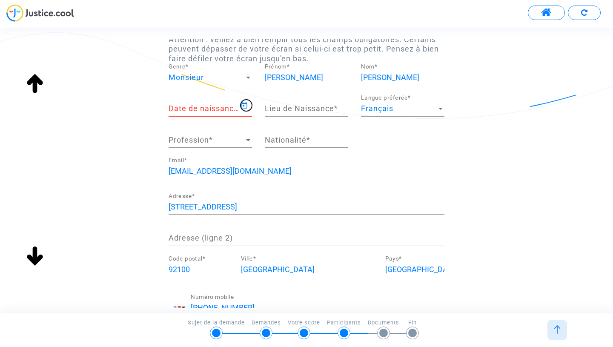
type input "[DATE]"
click at [312, 104] on input "Lieu de Naissance *" at bounding box center [306, 108] width 83 height 9
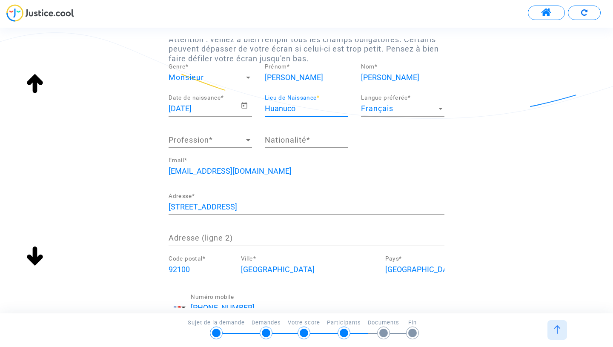
type input "Huanuco"
click at [207, 145] on div "Profession Profession *" at bounding box center [210, 137] width 83 height 22
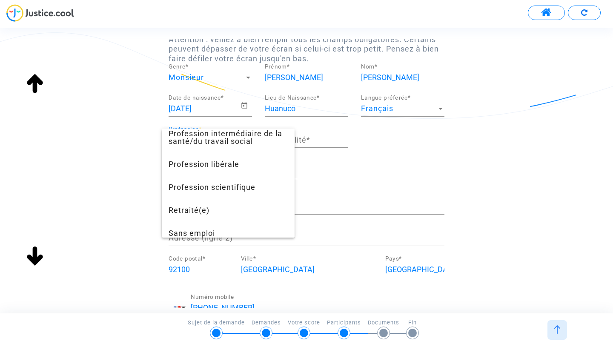
scroll to position [795, 0]
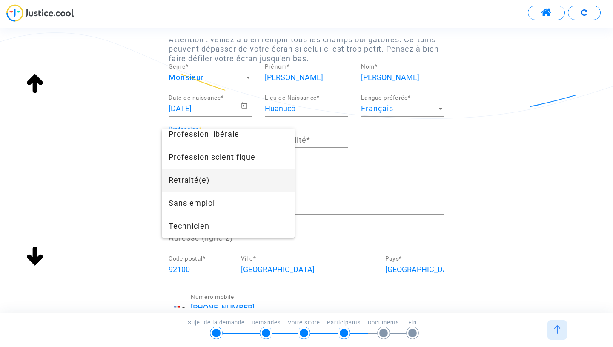
click at [202, 181] on span "Retraité(e)" at bounding box center [228, 180] width 119 height 23
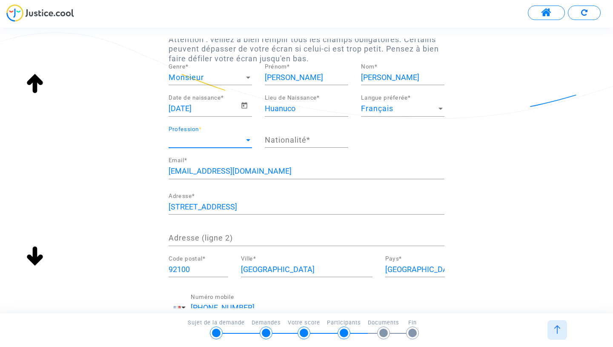
scroll to position [666, 0]
click at [285, 134] on div "Nationalité *" at bounding box center [306, 137] width 83 height 22
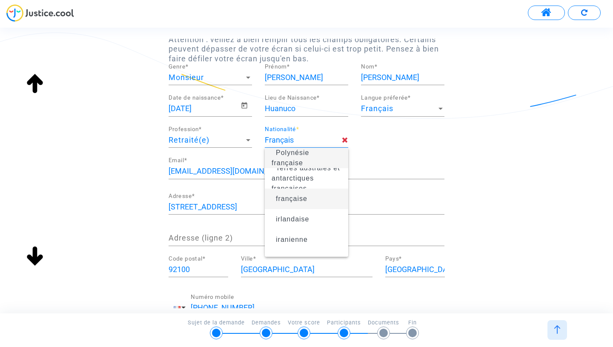
click at [308, 197] on span "française" at bounding box center [307, 199] width 70 height 24
type input "française"
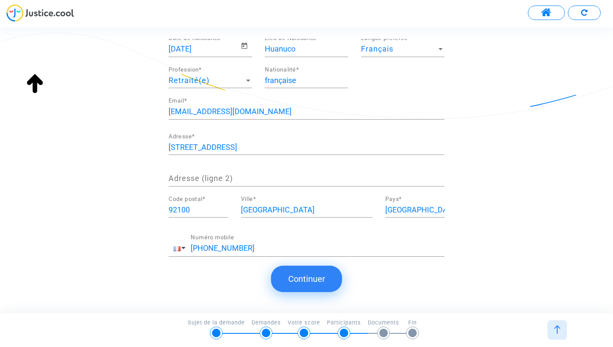
scroll to position [112, 0]
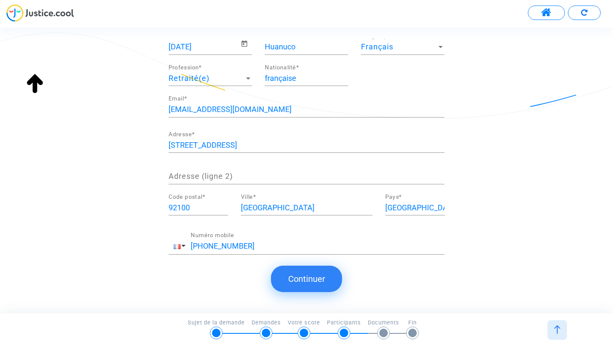
click at [286, 108] on input "[EMAIL_ADDRESS][DOMAIN_NAME]" at bounding box center [307, 109] width 276 height 9
drag, startPoint x: 286, startPoint y: 108, endPoint x: 125, endPoint y: 98, distance: 161.1
click at [131, 98] on div "Ajout d'un demandeur supplémentaire Attention : veillez à bien remplir tous les…" at bounding box center [306, 117] width 613 height 312
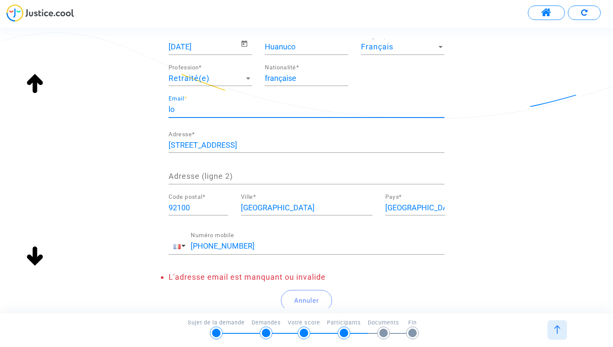
type input "[EMAIL_ADDRESS][DOMAIN_NAME]"
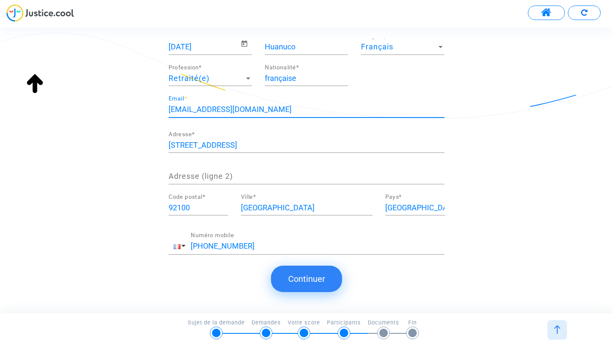
scroll to position [119, 0]
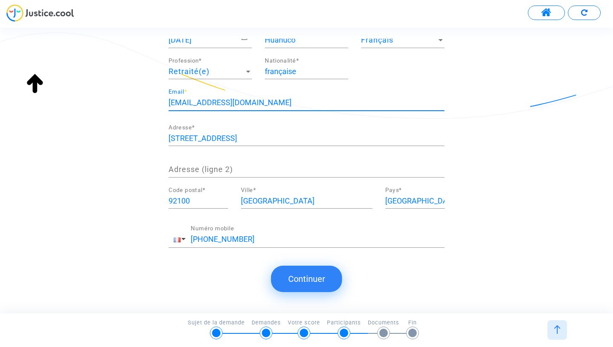
click at [264, 239] on input "[PHONE_NUMBER]" at bounding box center [318, 239] width 254 height 9
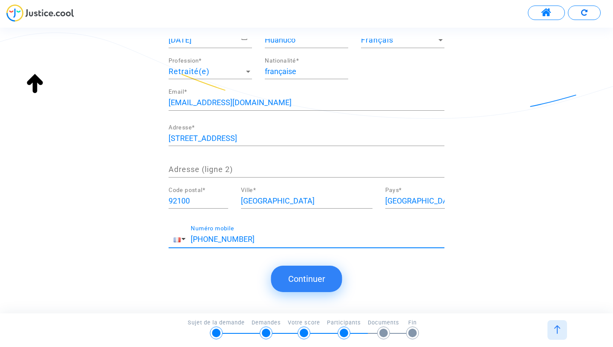
drag, startPoint x: 263, startPoint y: 239, endPoint x: 205, endPoint y: 240, distance: 57.9
click at [205, 240] on input "[PHONE_NUMBER]" at bounding box center [318, 239] width 254 height 9
type input "[PHONE_NUMBER]"
click at [317, 280] on button "Continuer" at bounding box center [306, 279] width 71 height 26
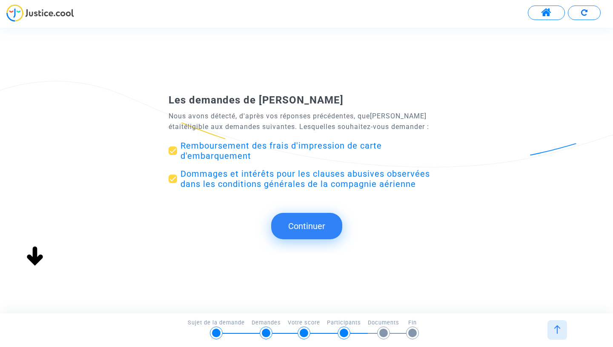
click at [292, 222] on button "Continuer" at bounding box center [306, 226] width 71 height 26
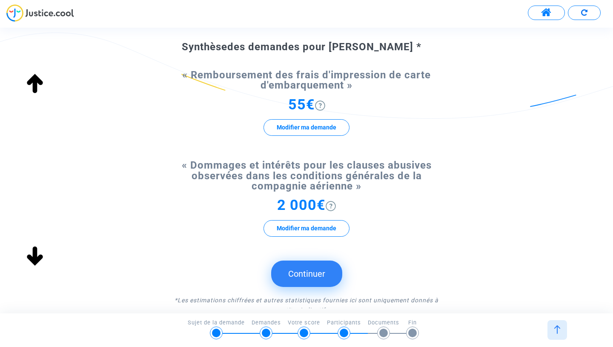
scroll to position [93, 0]
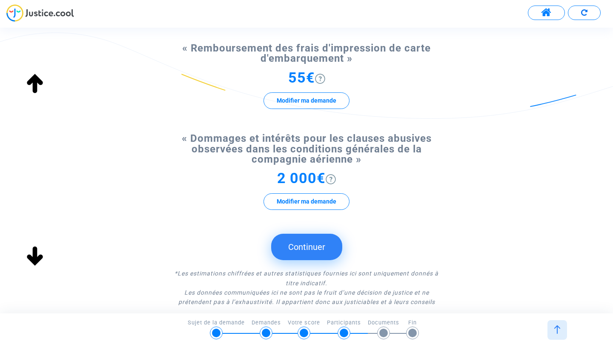
click at [292, 252] on button "Continuer" at bounding box center [306, 247] width 71 height 26
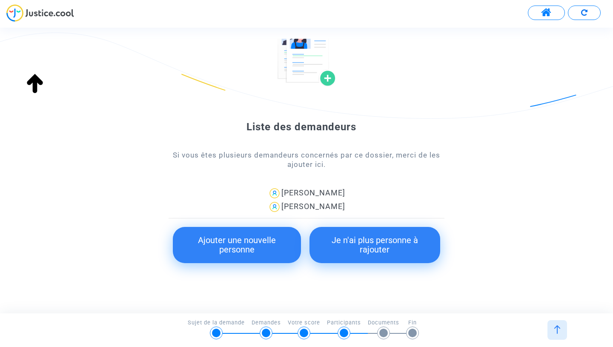
scroll to position [66, 0]
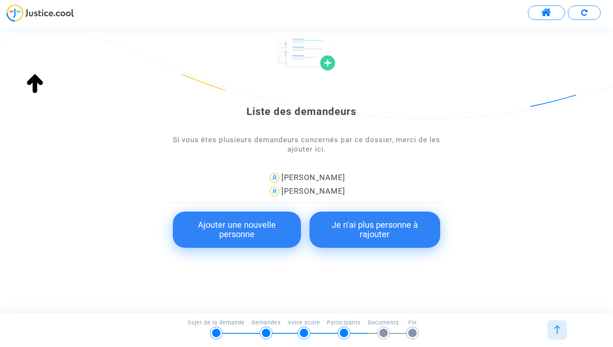
click at [255, 232] on button "Ajouter une nouvelle personne" at bounding box center [237, 230] width 128 height 36
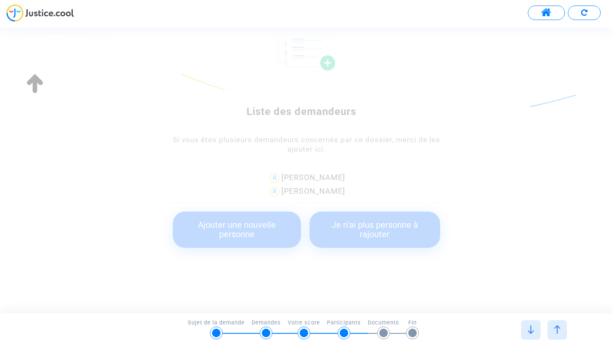
scroll to position [0, 0]
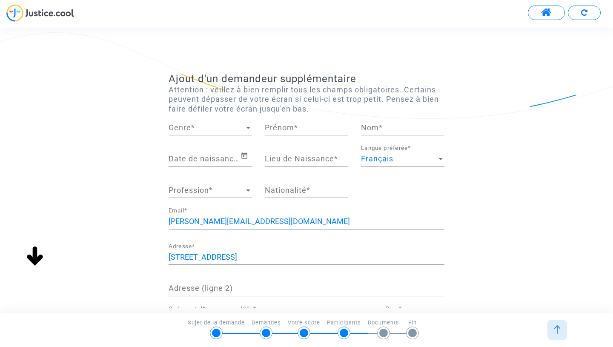
click at [255, 232] on div "[PERSON_NAME][EMAIL_ADDRESS][DOMAIN_NAME] Email *" at bounding box center [307, 223] width 276 height 31
click at [217, 123] on span "Genre" at bounding box center [207, 127] width 76 height 9
click at [218, 134] on span "Madame" at bounding box center [210, 127] width 83 height 23
click at [303, 131] on input "Prénom *" at bounding box center [306, 127] width 83 height 9
type input "Delicia"
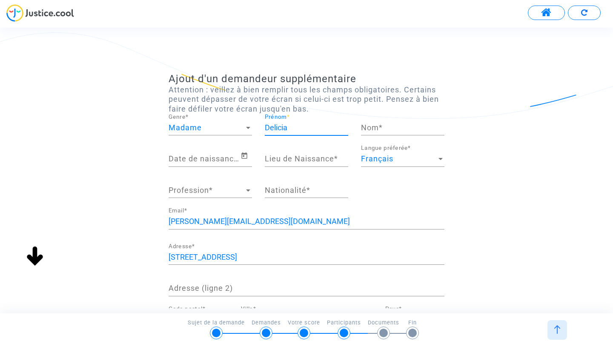
click at [386, 131] on input "Nom *" at bounding box center [402, 127] width 83 height 9
type input "[PERSON_NAME]"
click at [211, 156] on input "Date de naissance *" at bounding box center [205, 158] width 72 height 9
click at [419, 121] on div "[PERSON_NAME] Nom *" at bounding box center [402, 125] width 83 height 22
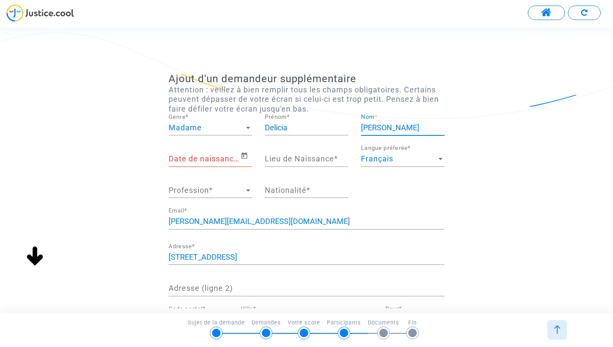
drag, startPoint x: 419, startPoint y: 126, endPoint x: 277, endPoint y: 79, distance: 149.4
click at [279, 79] on form "Ajout d'un demandeur supplémentaire Attention : veillez à bien remplir tous les…" at bounding box center [307, 266] width 276 height 386
type input "Tafur Tafur"
click at [214, 166] on div "Date de naissance *" at bounding box center [205, 156] width 72 height 22
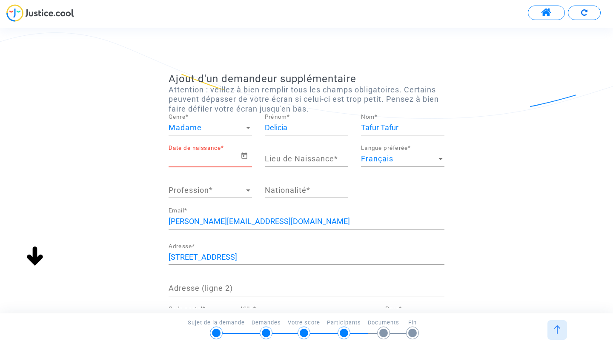
click at [219, 159] on input "Date de naissance *" at bounding box center [205, 158] width 72 height 9
click at [244, 155] on icon "Open calendar" at bounding box center [244, 156] width 8 height 10
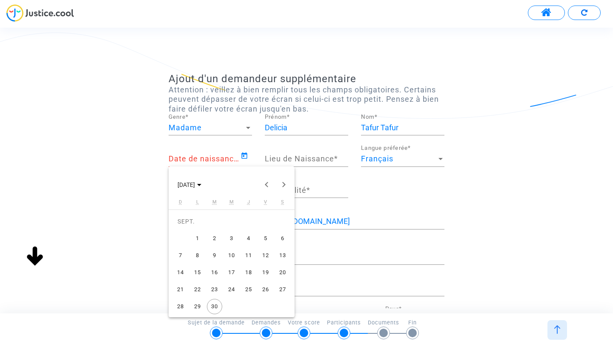
click at [192, 274] on div "15" at bounding box center [197, 272] width 15 height 15
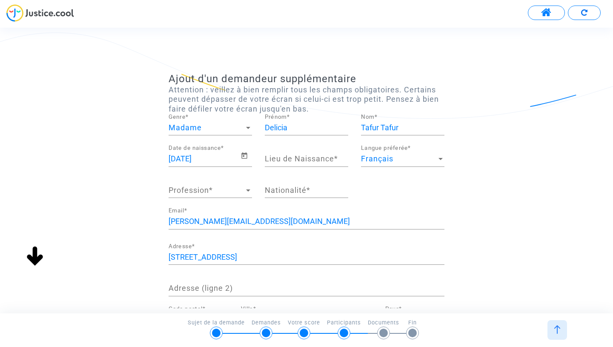
click at [192, 158] on input "[DATE]" at bounding box center [205, 158] width 72 height 9
click at [243, 154] on icon "Open calendar" at bounding box center [244, 155] width 6 height 6
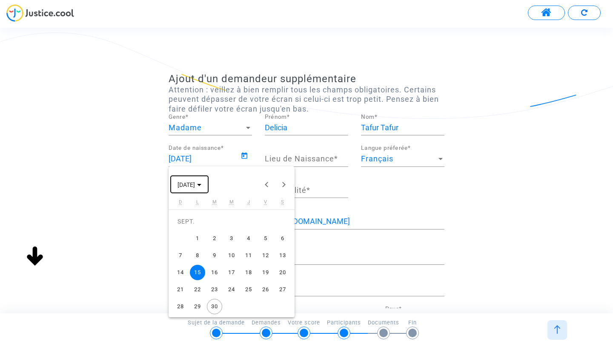
click at [201, 182] on span "[DATE]" at bounding box center [189, 184] width 24 height 7
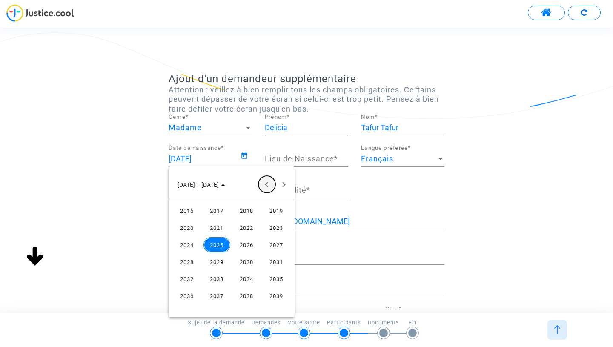
click at [271, 186] on button "Previous 24 years" at bounding box center [266, 184] width 17 height 17
click at [189, 280] on div "1960" at bounding box center [187, 278] width 27 height 15
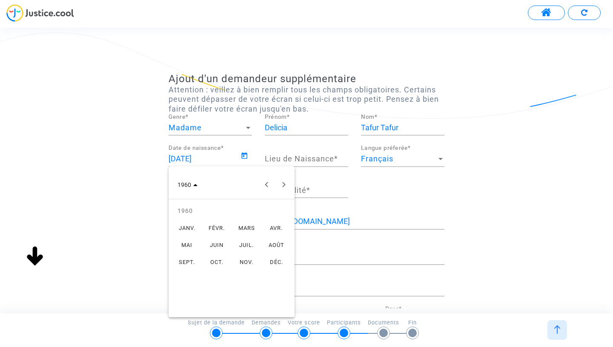
click at [216, 245] on div "JUIN" at bounding box center [216, 244] width 27 height 15
click at [261, 156] on div at bounding box center [306, 173] width 613 height 347
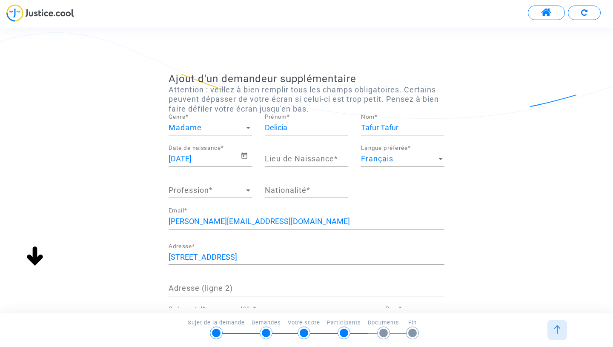
click at [207, 163] on input "[DATE]" at bounding box center [205, 158] width 72 height 9
click at [248, 154] on icon "Open calendar" at bounding box center [244, 156] width 8 height 10
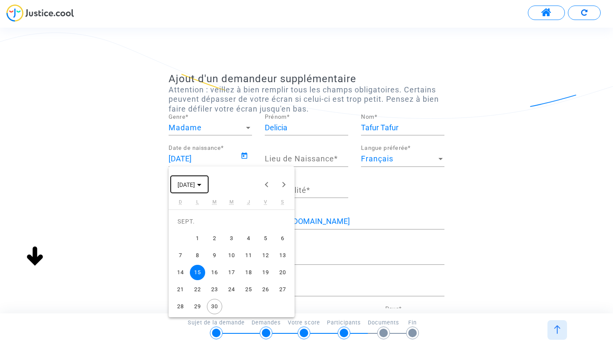
click at [189, 189] on button "[DATE]" at bounding box center [189, 184] width 37 height 17
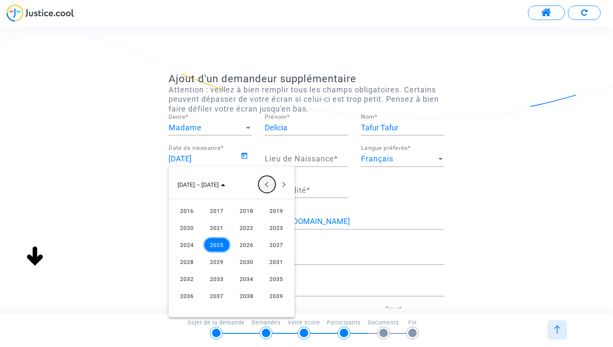
click at [264, 184] on button "Previous 24 years" at bounding box center [266, 184] width 17 height 17
click at [194, 278] on div "1960" at bounding box center [187, 278] width 27 height 15
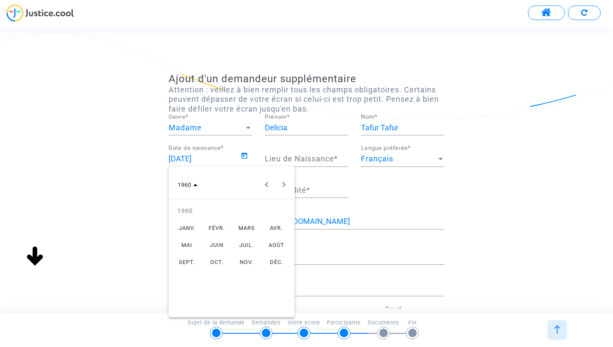
click at [224, 243] on div "JUIN" at bounding box center [216, 244] width 27 height 15
click at [228, 251] on div "15" at bounding box center [231, 255] width 15 height 15
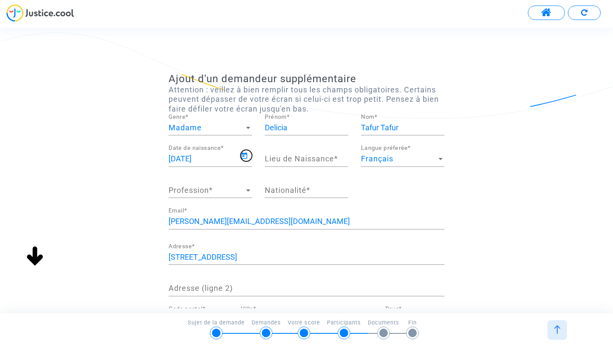
type input "[DATE]"
click at [302, 181] on div "Nationalité *" at bounding box center [306, 187] width 83 height 22
click at [316, 165] on div "Lieu de Naissance *" at bounding box center [306, 156] width 83 height 22
type input "Callejon"
click at [193, 192] on span "Profession" at bounding box center [207, 190] width 76 height 9
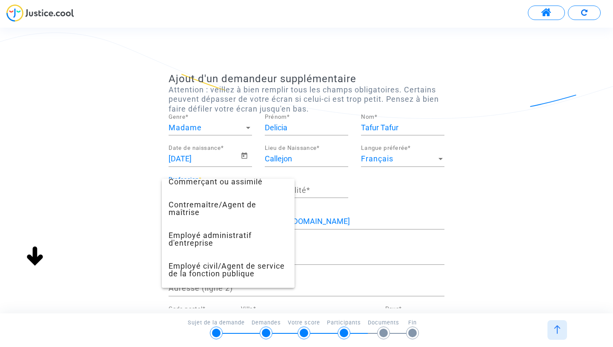
scroll to position [184, 0]
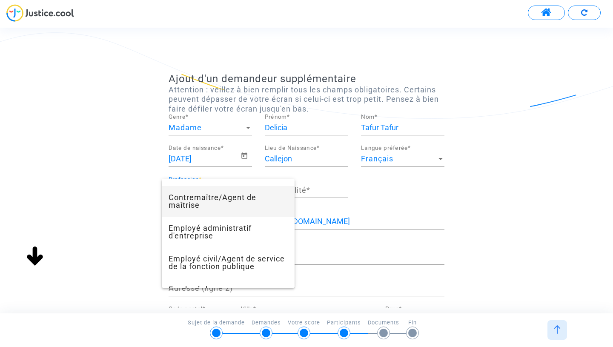
click at [248, 202] on span "Contremaître/Agent de maîtrise" at bounding box center [228, 201] width 119 height 31
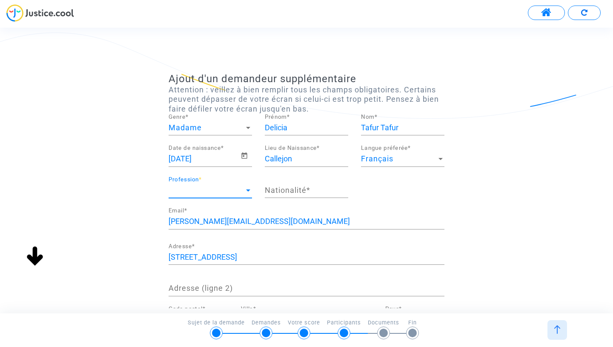
scroll to position [184, 0]
click at [291, 196] on div "Nationalité *" at bounding box center [306, 187] width 83 height 22
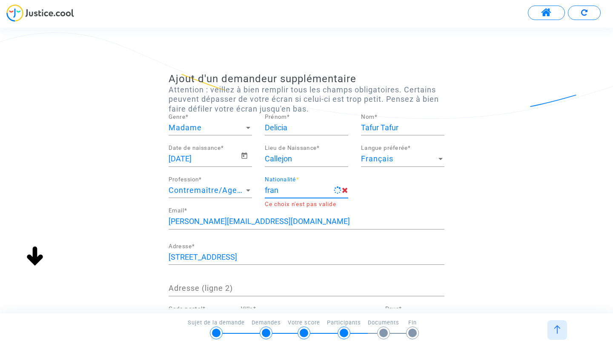
type input "française"
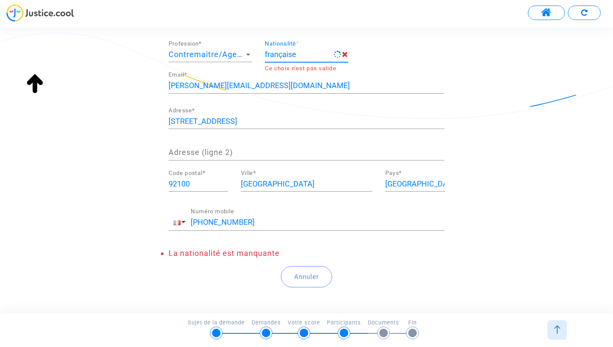
scroll to position [143, 0]
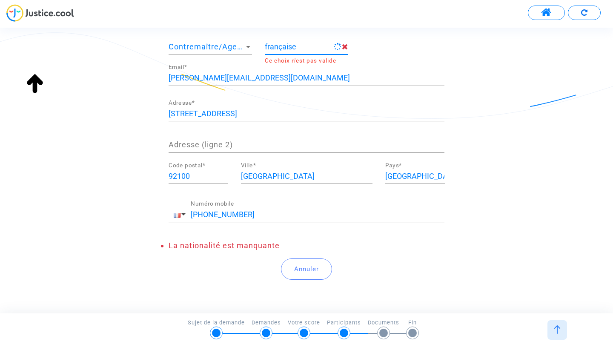
click at [272, 213] on input "[PHONE_NUMBER]" at bounding box center [318, 214] width 254 height 9
drag, startPoint x: 274, startPoint y: 214, endPoint x: 179, endPoint y: 213, distance: 95.8
click at [180, 213] on div "[PHONE_NUMBER] Numéro mobile" at bounding box center [307, 212] width 276 height 22
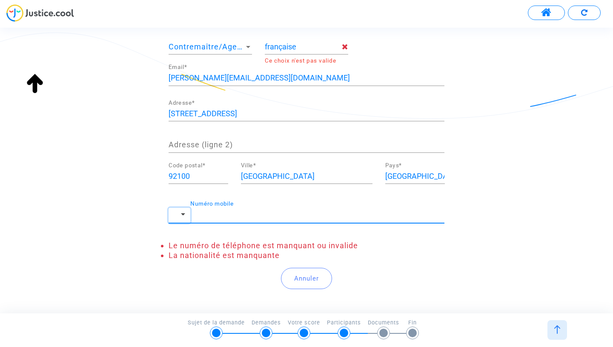
click at [182, 219] on button "button" at bounding box center [180, 215] width 22 height 15
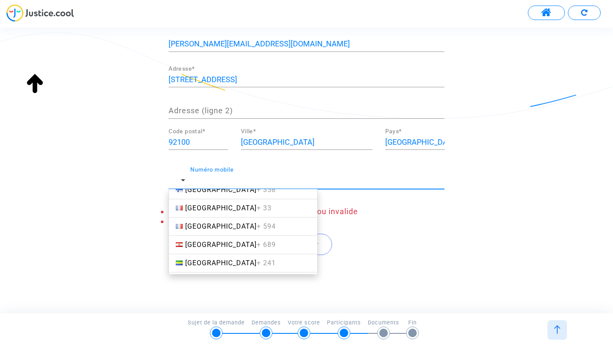
scroll to position [1253, 0]
click at [257, 240] on span "+ 33" at bounding box center [264, 244] width 15 height 8
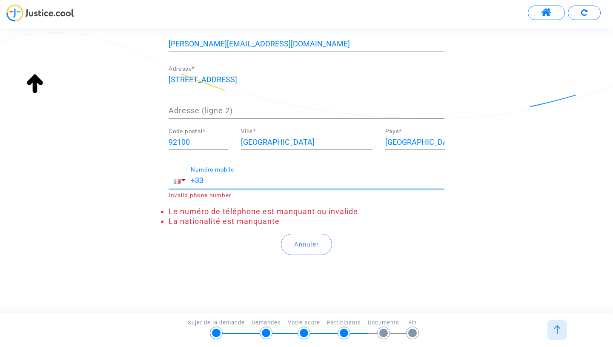
click at [232, 183] on input "+33" at bounding box center [318, 180] width 254 height 9
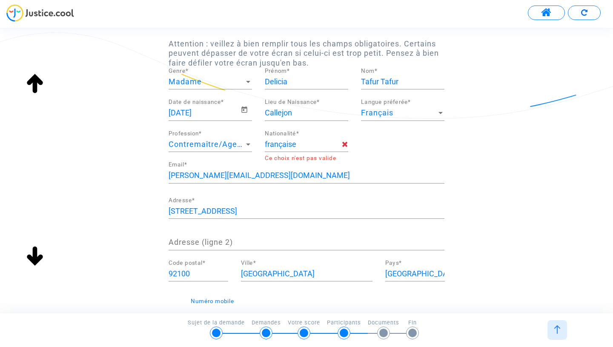
scroll to position [42, 0]
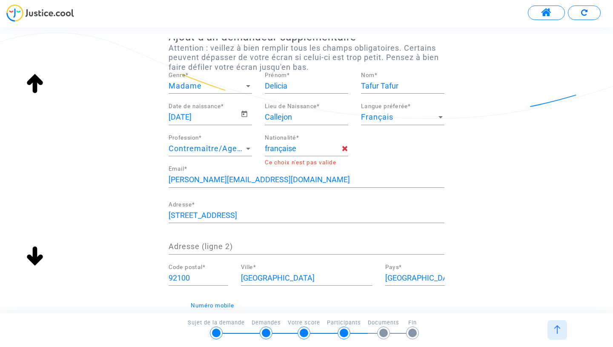
type input "[PHONE_NUMBER]"
click at [306, 149] on input "française" at bounding box center [303, 148] width 77 height 9
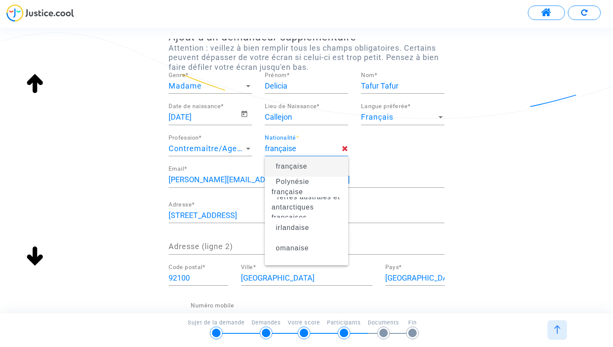
click at [306, 165] on span "française" at bounding box center [291, 166] width 31 height 7
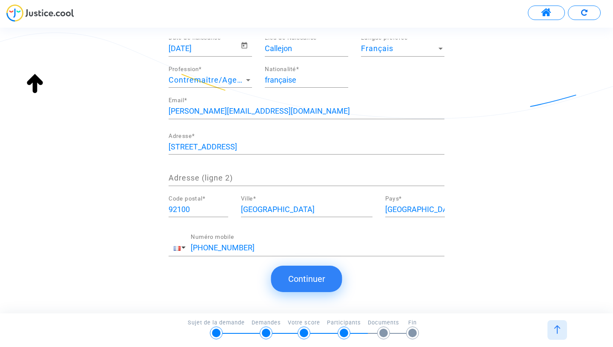
scroll to position [119, 0]
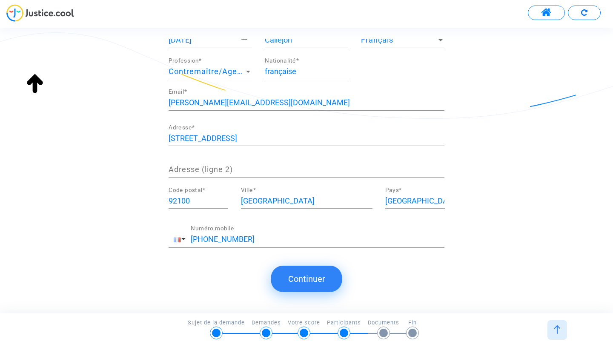
click at [306, 277] on button "Continuer" at bounding box center [306, 279] width 71 height 26
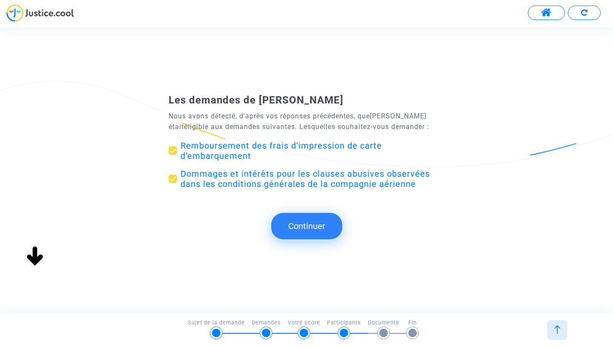
click at [221, 181] on span "Dommages et intérêts pour les clauses abusives observées dans les conditions gé…" at bounding box center [304, 179] width 249 height 20
click at [173, 183] on input "Dommages et intérêts pour les clauses abusives observées dans les conditions gé…" at bounding box center [172, 183] width 0 height 0
checkbox input "false"
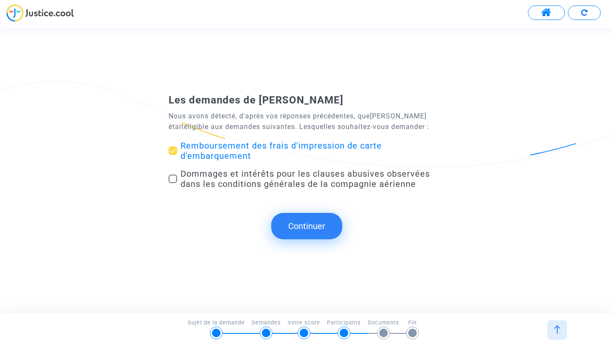
click at [294, 229] on button "Continuer" at bounding box center [306, 226] width 71 height 26
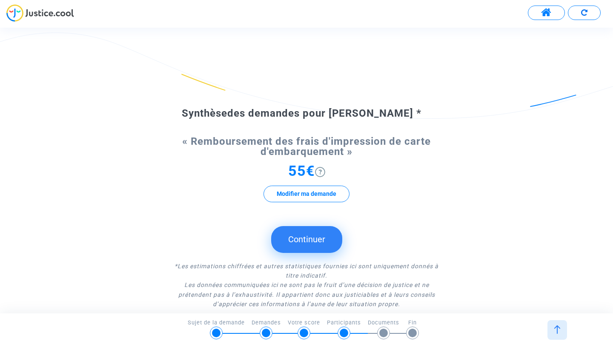
scroll to position [43, 0]
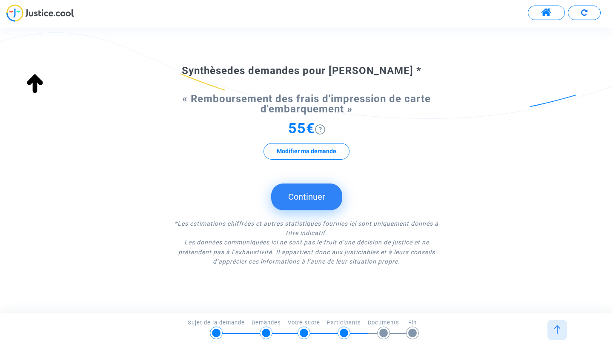
click at [316, 199] on button "Continuer" at bounding box center [306, 196] width 71 height 26
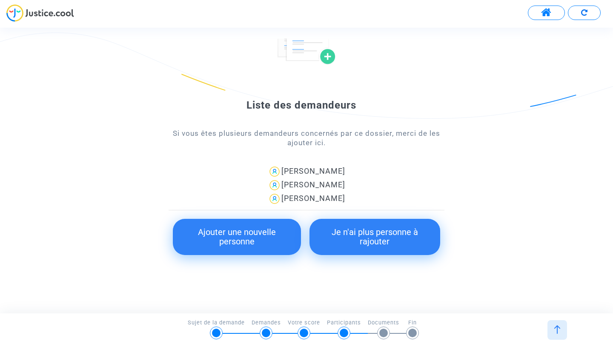
scroll to position [72, 0]
click at [278, 183] on img at bounding box center [275, 185] width 14 height 14
click at [305, 171] on div "[PERSON_NAME]" at bounding box center [307, 171] width 276 height 14
click at [378, 249] on button "Je n'ai plus personne à rajouter" at bounding box center [374, 236] width 131 height 36
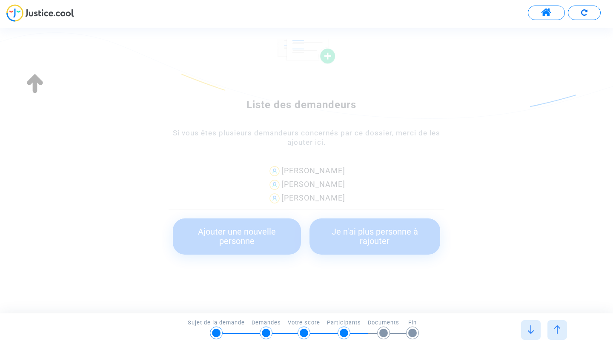
scroll to position [0, 0]
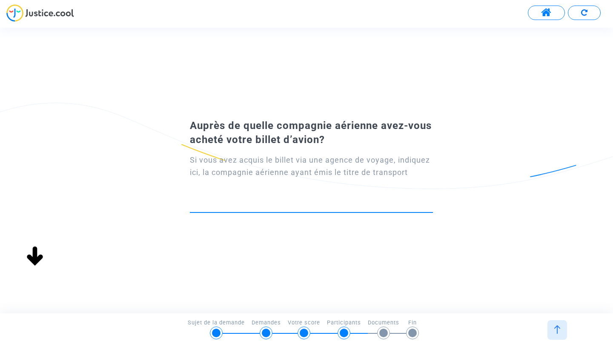
click at [260, 203] on input at bounding box center [311, 204] width 243 height 9
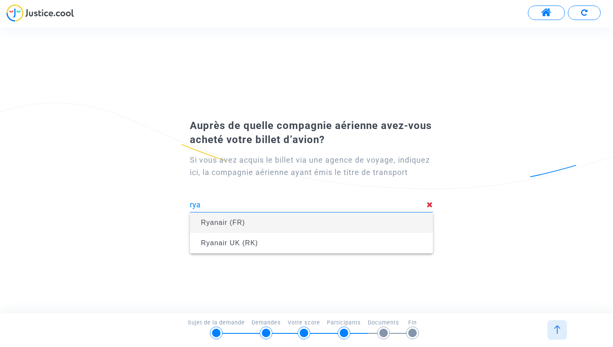
click at [246, 221] on span "Ryanair (FR)" at bounding box center [311, 223] width 229 height 24
type input "Ryanair (FR)"
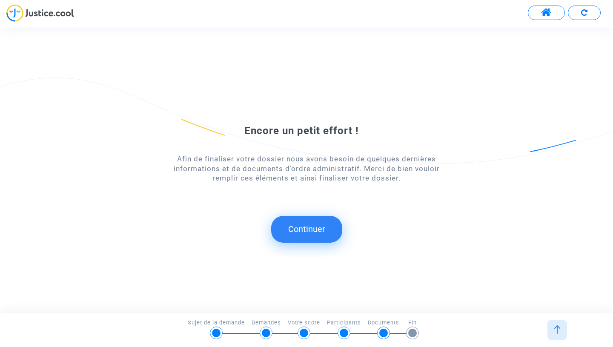
click at [320, 226] on button "Continuer" at bounding box center [306, 229] width 71 height 26
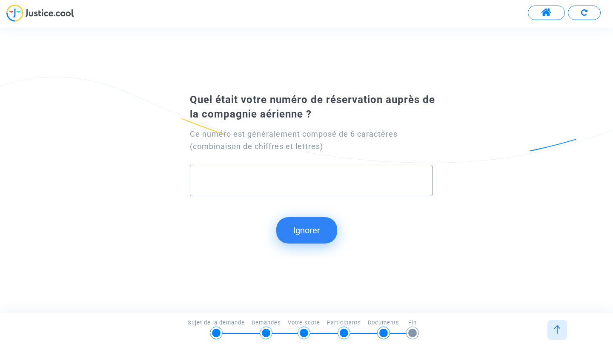
paste input "P4YK2R"
type input "P4YK2R"
click at [292, 221] on button "Continuer" at bounding box center [306, 230] width 71 height 26
click at [298, 229] on button "Continuer" at bounding box center [306, 230] width 71 height 26
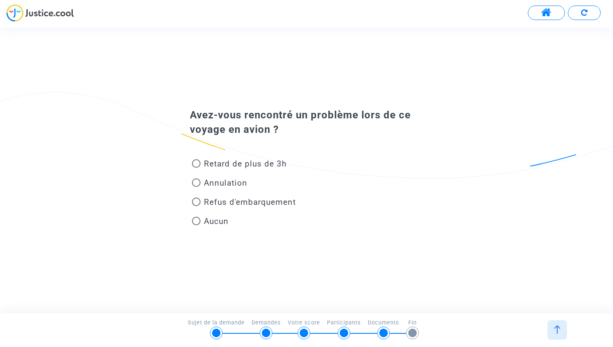
click at [220, 224] on span "Aucun" at bounding box center [216, 221] width 25 height 10
click at [196, 225] on input "Aucun" at bounding box center [196, 225] width 0 height 0
radio input "true"
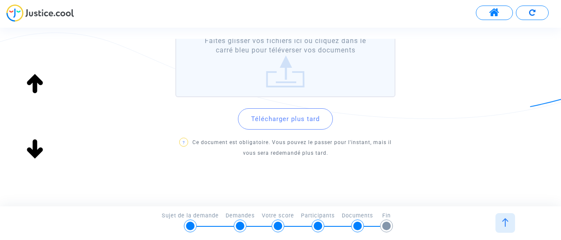
scroll to position [110, 0]
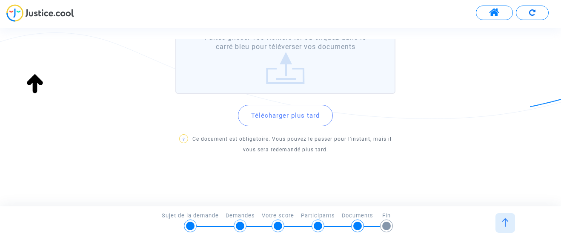
click at [280, 113] on button "Télécharger plus tard" at bounding box center [285, 115] width 95 height 21
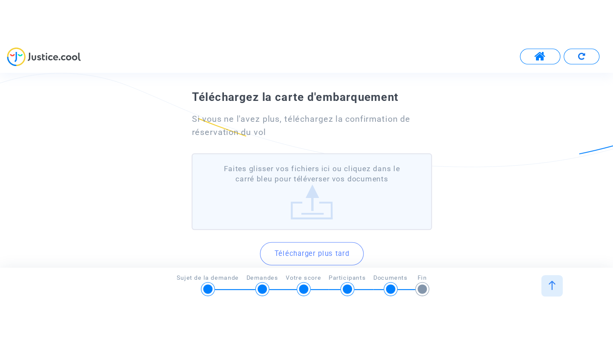
scroll to position [0, 0]
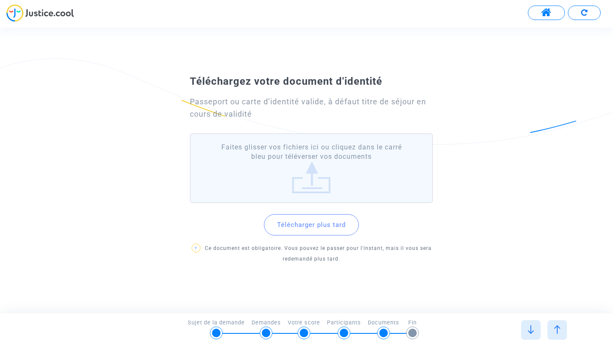
click at [325, 229] on button "Télécharger plus tard" at bounding box center [311, 224] width 95 height 21
click at [313, 163] on label "Faites glisser vos fichiers ici ou cliquez dans le carré bleu pour téléverser v…" at bounding box center [311, 168] width 243 height 70
click at [0, 0] on input "Faites glisser vos fichiers ici ou cliquez dans le carré bleu pour téléverser v…" at bounding box center [0, 0] width 0 height 0
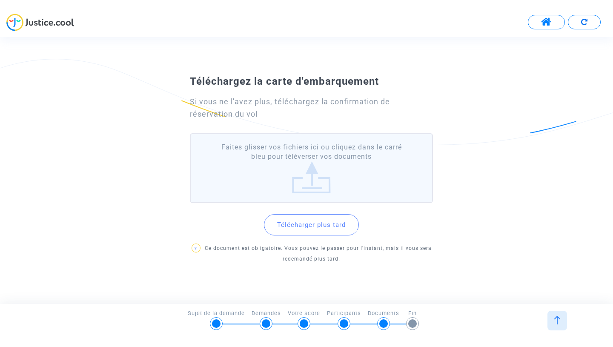
scroll to position [95, 0]
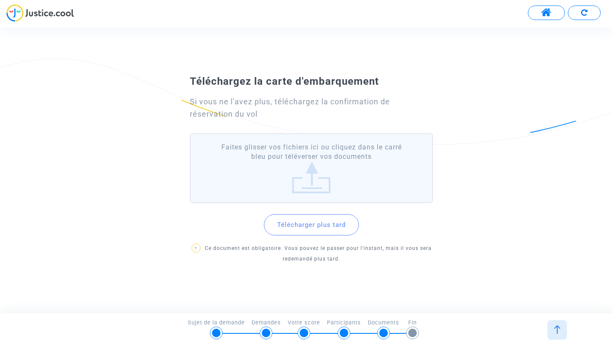
click at [317, 186] on label "Faites glisser vos fichiers ici ou cliquez dans le carré bleu pour téléverser v…" at bounding box center [311, 168] width 243 height 70
click at [0, 0] on input "Faites glisser vos fichiers ici ou cliquez dans le carré bleu pour téléverser v…" at bounding box center [0, 0] width 0 height 0
click at [318, 222] on button "Télécharger plus tard" at bounding box center [311, 224] width 95 height 21
click at [301, 166] on label "Faites glisser vos fichiers ici ou cliquez dans le carré bleu pour téléverser v…" at bounding box center [311, 168] width 243 height 70
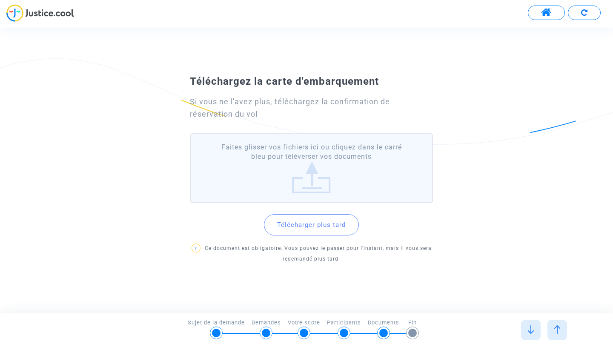
click at [0, 0] on input "Faites glisser vos fichiers ici ou cliquez dans le carré bleu pour téléverser v…" at bounding box center [0, 0] width 0 height 0
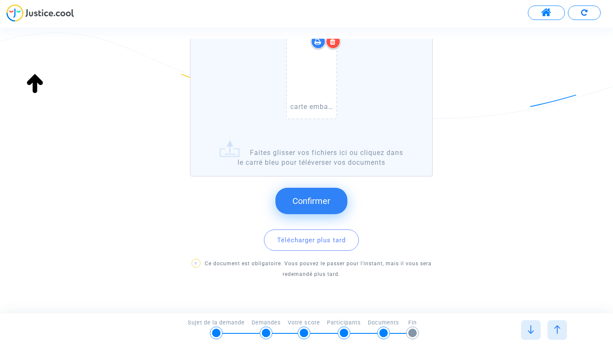
scroll to position [137, 0]
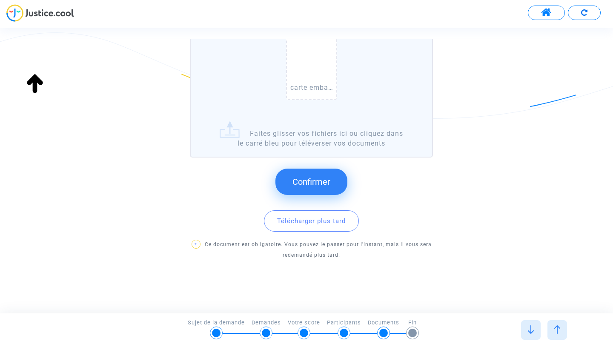
click at [316, 187] on button "Confirmer" at bounding box center [311, 182] width 72 height 26
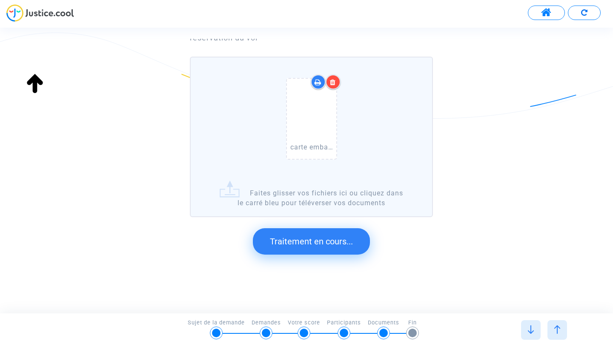
scroll to position [0, 0]
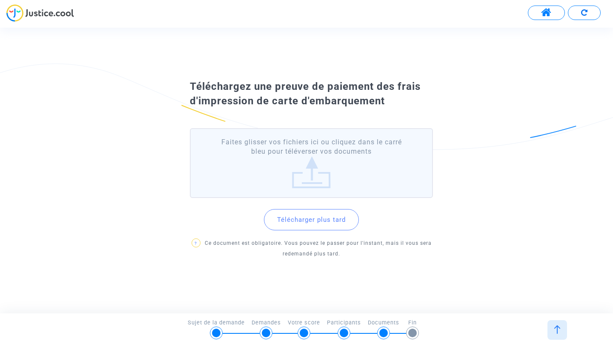
click at [320, 180] on label "Faites glisser vos fichiers ici ou cliquez dans le carré bleu pour téléverser v…" at bounding box center [311, 163] width 243 height 70
click at [0, 0] on input "Faites glisser vos fichiers ici ou cliquez dans le carré bleu pour téléverser v…" at bounding box center [0, 0] width 0 height 0
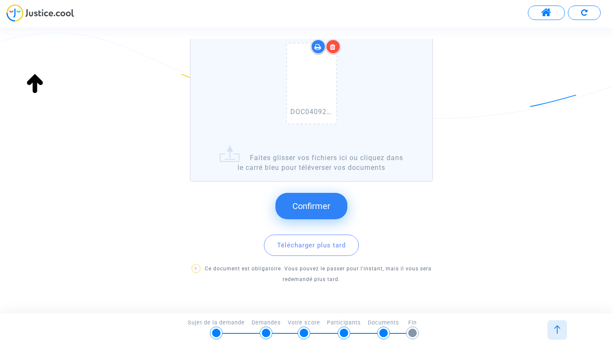
click at [312, 210] on span "Confirmer" at bounding box center [311, 206] width 38 height 10
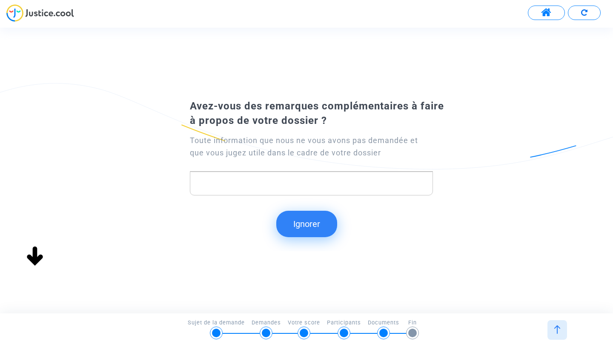
click at [277, 184] on p "Rich Text Editor, main" at bounding box center [311, 183] width 234 height 11
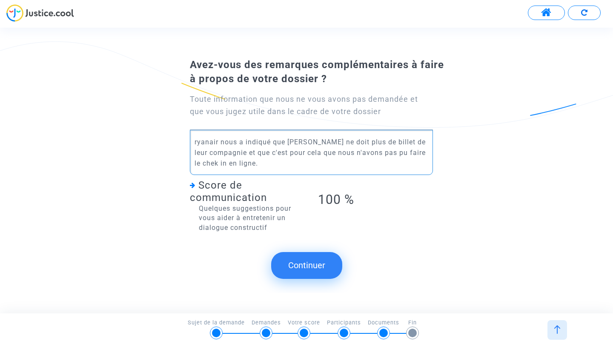
click at [338, 143] on p "ryanair nous a indiqué que [PERSON_NAME] ne doit plus de billet de leur compagn…" at bounding box center [311, 153] width 234 height 32
click at [353, 143] on p "ryanair nous a indiqué que [PERSON_NAME] ne doit plus de billet de leur compagn…" at bounding box center [311, 153] width 234 height 32
click at [215, 164] on p "ryanair nous a indiqué que [PERSON_NAME] ne doit plus vendre de billet de leur …" at bounding box center [311, 153] width 234 height 32
click at [225, 166] on p "ryanair nous a indiqué que [PERSON_NAME] ne doit plus vendre de billet de leur …" at bounding box center [311, 153] width 234 height 32
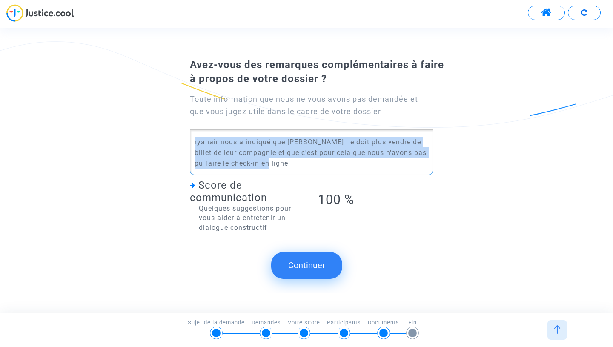
drag, startPoint x: 269, startPoint y: 169, endPoint x: 159, endPoint y: 122, distance: 119.7
click at [159, 122] on div "Avez-vous des remarques complémentaires à faire à propos de votre dossier ? Tou…" at bounding box center [306, 149] width 613 height 190
copy p "ryanair nous a indiqué que [PERSON_NAME] ne doit plus vendre de billet de leur …"
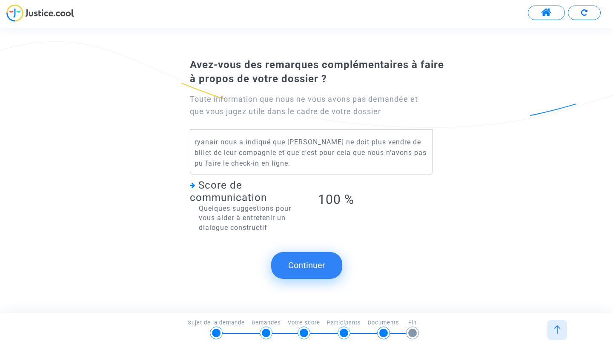
click at [295, 262] on button "Continuer" at bounding box center [306, 265] width 71 height 26
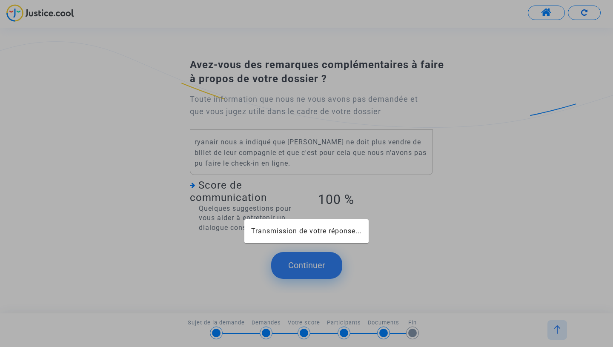
click at [308, 263] on div at bounding box center [306, 173] width 613 height 347
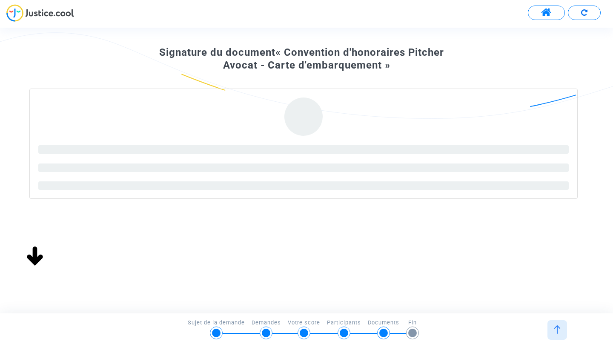
scroll to position [80, 0]
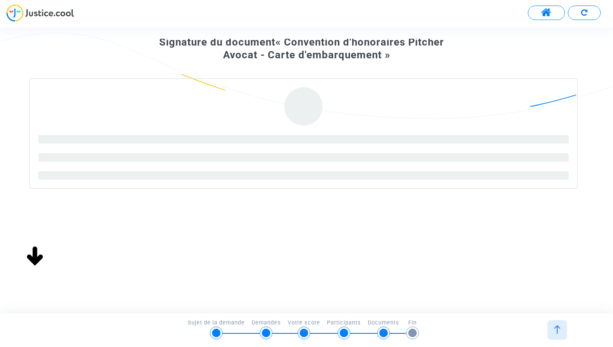
click at [343, 330] on div at bounding box center [344, 333] width 9 height 9
click at [337, 330] on div at bounding box center [343, 332] width 13 height 13
click at [303, 331] on div at bounding box center [304, 333] width 9 height 9
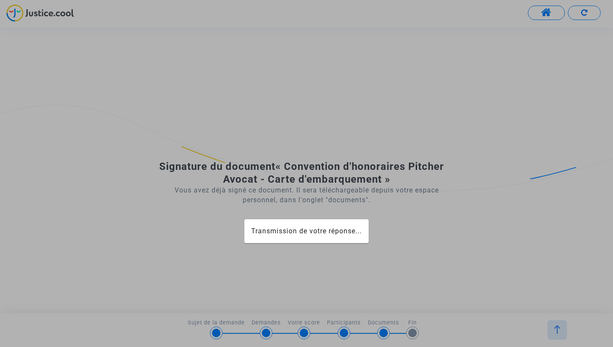
scroll to position [0, 0]
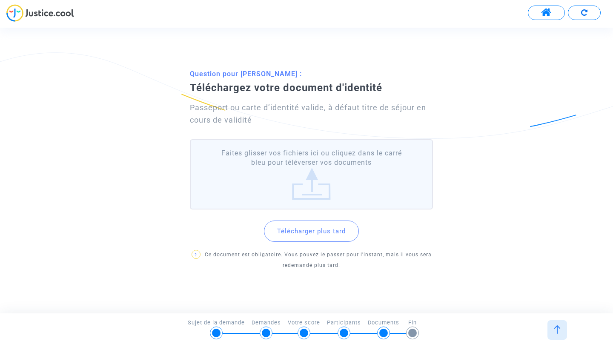
click at [314, 232] on button "Télécharger plus tard" at bounding box center [311, 230] width 95 height 21
click at [314, 229] on button "Télécharger plus tard" at bounding box center [311, 230] width 95 height 21
click at [306, 160] on label "Faites glisser vos fichiers ici ou cliquez dans le carré bleu pour téléverser v…" at bounding box center [311, 174] width 243 height 70
click at [0, 0] on input "Faites glisser vos fichiers ici ou cliquez dans le carré bleu pour téléverser v…" at bounding box center [0, 0] width 0 height 0
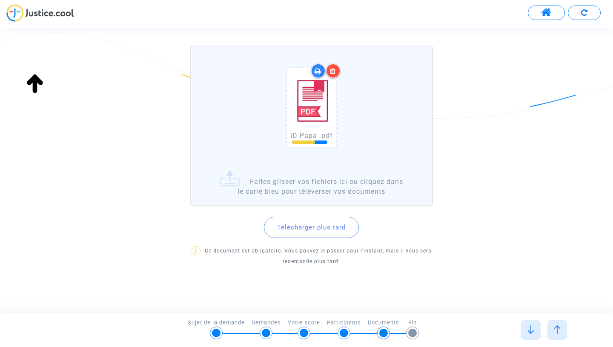
scroll to position [107, 0]
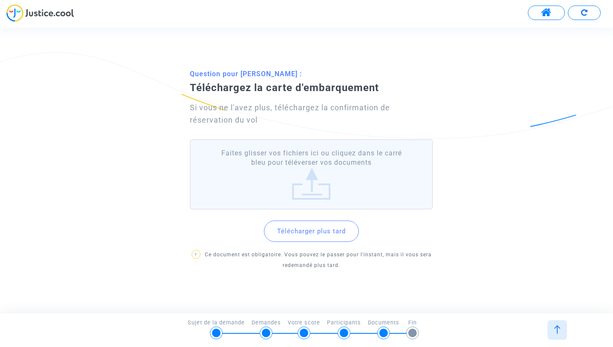
click at [319, 190] on label "Faites glisser vos fichiers ici ou cliquez dans le carré bleu pour téléverser v…" at bounding box center [311, 174] width 243 height 70
click at [0, 0] on input "Faites glisser vos fichiers ici ou cliquez dans le carré bleu pour téléverser v…" at bounding box center [0, 0] width 0 height 0
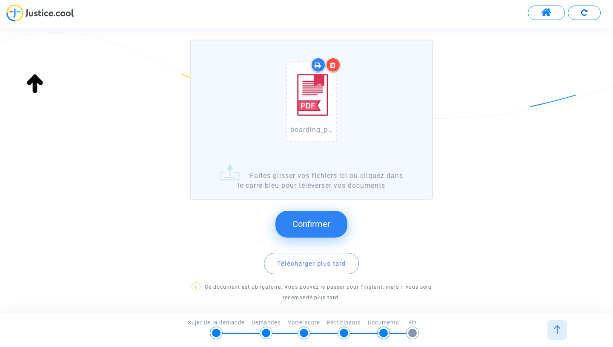
click at [314, 229] on button "Confirmer" at bounding box center [311, 224] width 72 height 26
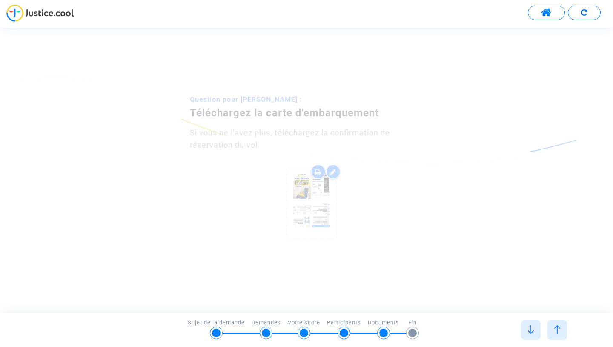
scroll to position [0, 0]
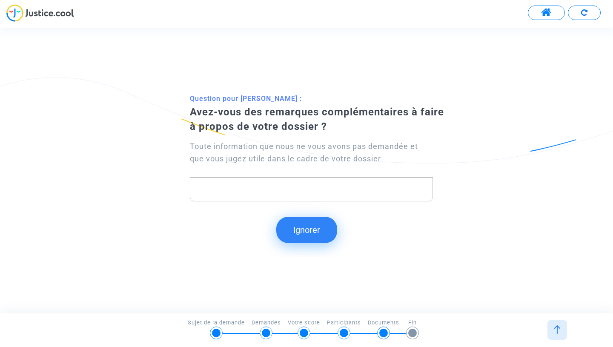
click at [326, 203] on div "Question pour [PERSON_NAME] : Avez-vous des remarques complémentaires à faire à…" at bounding box center [307, 149] width 276 height 112
click at [314, 232] on button "Ignorer" at bounding box center [306, 230] width 61 height 26
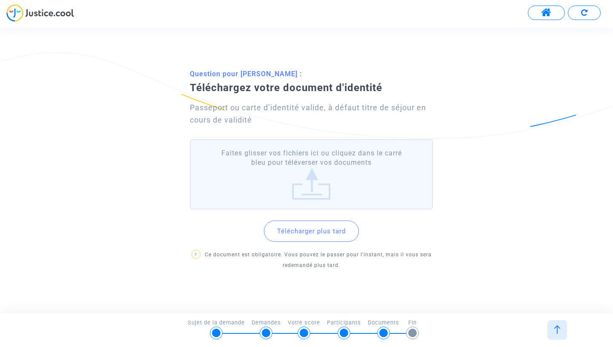
click at [324, 183] on label "Faites glisser vos fichiers ici ou cliquez dans le carré bleu pour téléverser v…" at bounding box center [311, 174] width 243 height 70
click at [0, 0] on input "Faites glisser vos fichiers ici ou cliquez dans le carré bleu pour téléverser v…" at bounding box center [0, 0] width 0 height 0
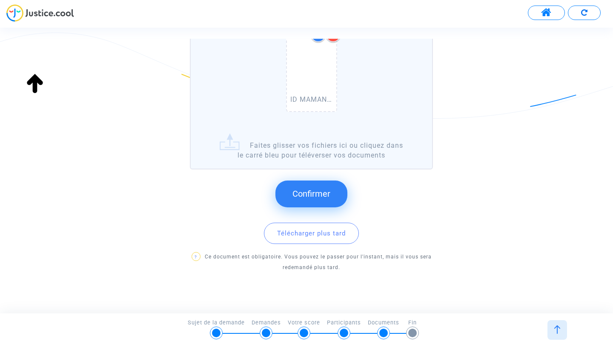
scroll to position [149, 0]
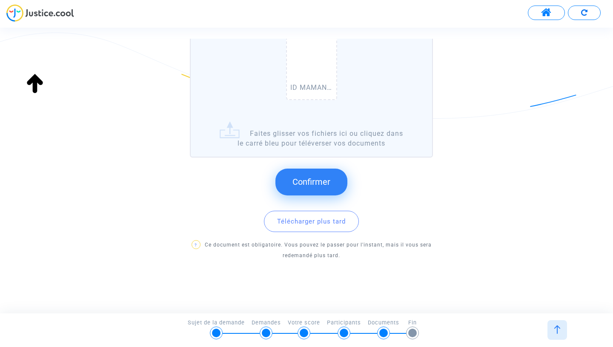
click at [316, 182] on span "Confirmer" at bounding box center [311, 182] width 38 height 10
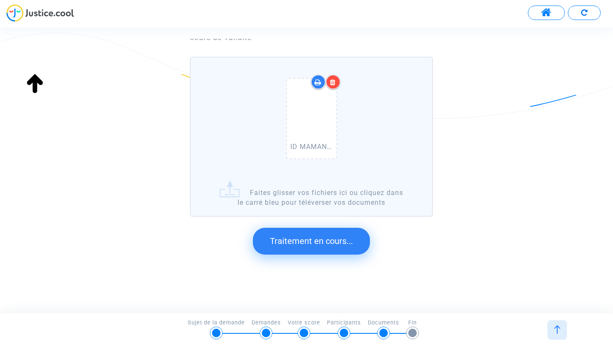
scroll to position [0, 0]
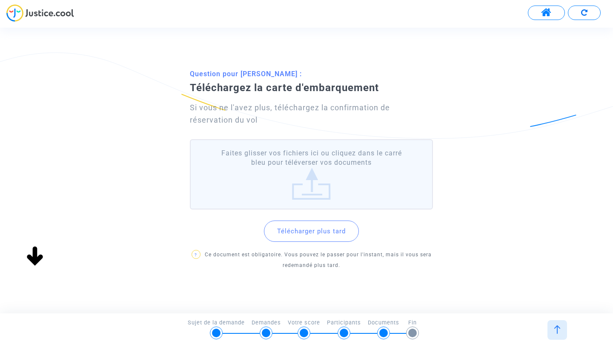
click at [316, 187] on label "Faites glisser vos fichiers ici ou cliquez dans le carré bleu pour téléverser v…" at bounding box center [311, 174] width 243 height 70
click at [0, 0] on input "Faites glisser vos fichiers ici ou cliquez dans le carré bleu pour téléverser v…" at bounding box center [0, 0] width 0 height 0
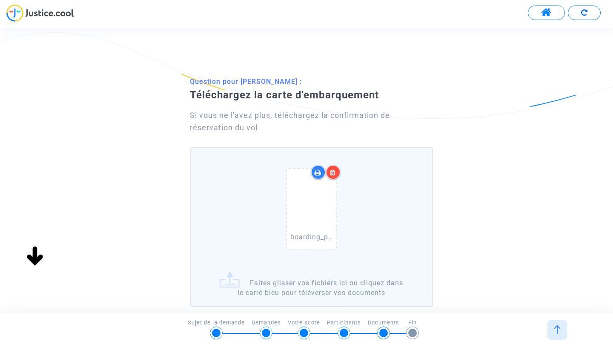
click at [332, 174] on icon at bounding box center [333, 172] width 6 height 7
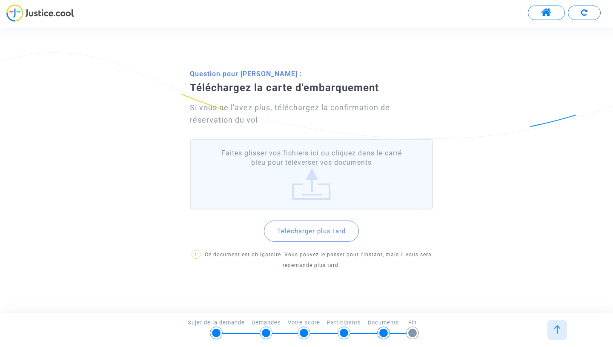
click at [315, 186] on label "Faites glisser vos fichiers ici ou cliquez dans le carré bleu pour téléverser v…" at bounding box center [311, 174] width 243 height 70
click at [0, 0] on input "Faites glisser vos fichiers ici ou cliquez dans le carré bleu pour téléverser v…" at bounding box center [0, 0] width 0 height 0
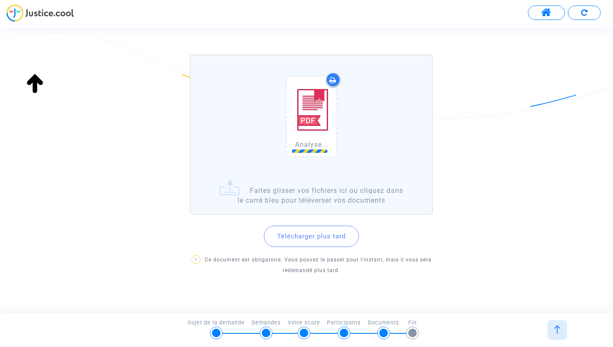
scroll to position [96, 0]
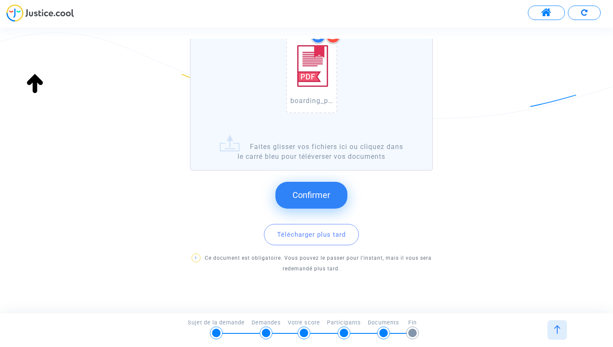
click at [323, 204] on button "Confirmer" at bounding box center [311, 195] width 72 height 26
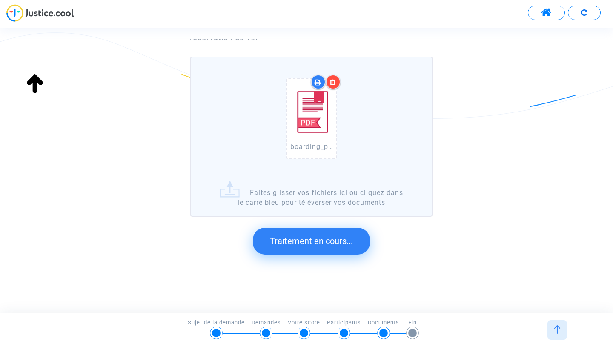
scroll to position [0, 0]
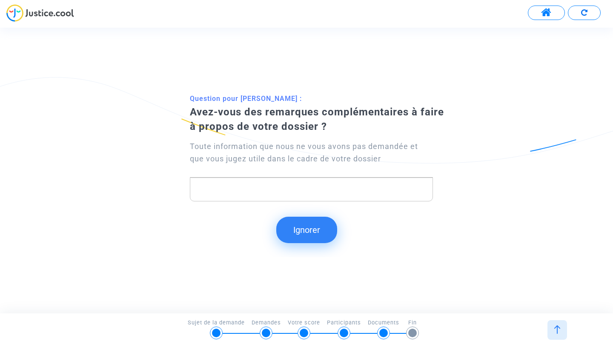
click at [310, 242] on button "Ignorer" at bounding box center [306, 230] width 61 height 26
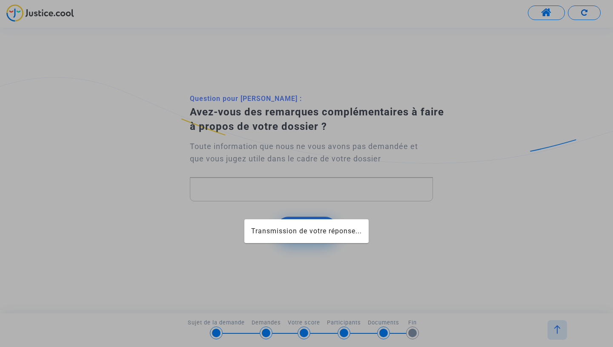
click at [313, 234] on span "Transmission de votre réponse..." at bounding box center [306, 231] width 111 height 8
click at [305, 220] on mat-card "Transmission de votre réponse..." at bounding box center [306, 231] width 124 height 24
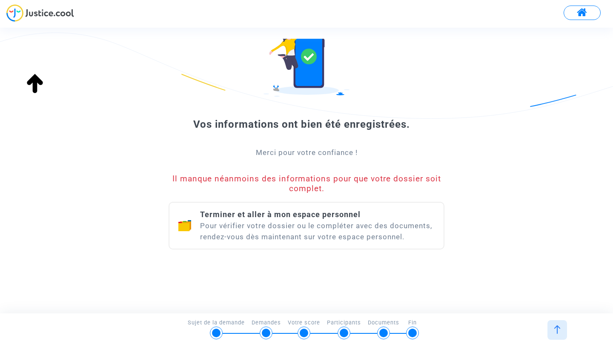
scroll to position [54, 0]
click at [309, 222] on div "Terminer et aller à mon espace personnel Pour vérifier votre dossier ou le comp…" at bounding box center [317, 224] width 235 height 33
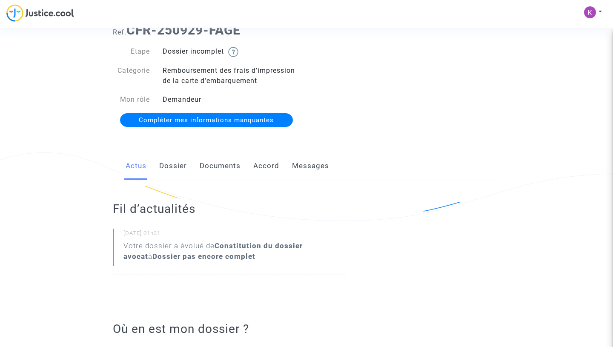
scroll to position [30, 0]
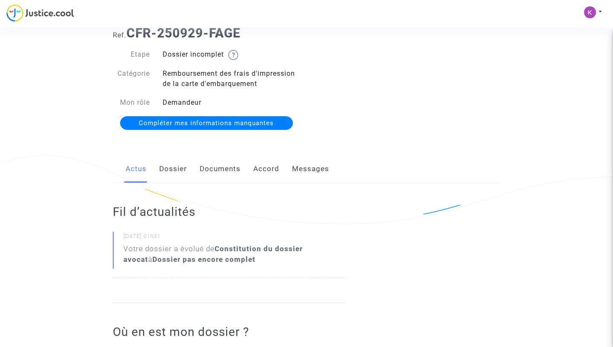
click at [254, 121] on span "Compléter mes informations manquantes" at bounding box center [206, 123] width 135 height 8
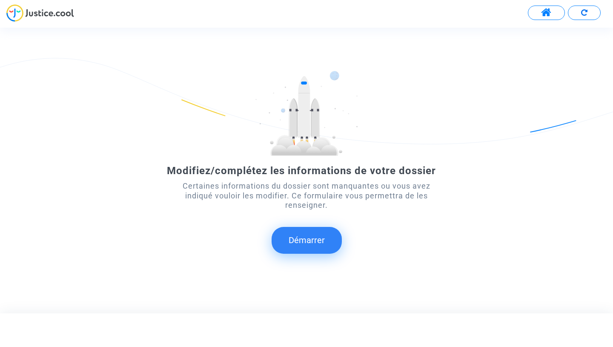
click at [316, 242] on button "Démarrer" at bounding box center [307, 240] width 70 height 26
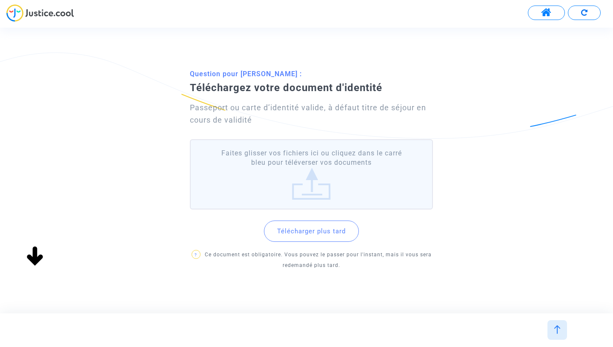
click at [300, 180] on label "Faites glisser vos fichiers ici ou cliquez dans le carré bleu pour téléverser v…" at bounding box center [311, 174] width 243 height 70
click at [0, 0] on input "Faites glisser vos fichiers ici ou cliquez dans le carré bleu pour téléverser v…" at bounding box center [0, 0] width 0 height 0
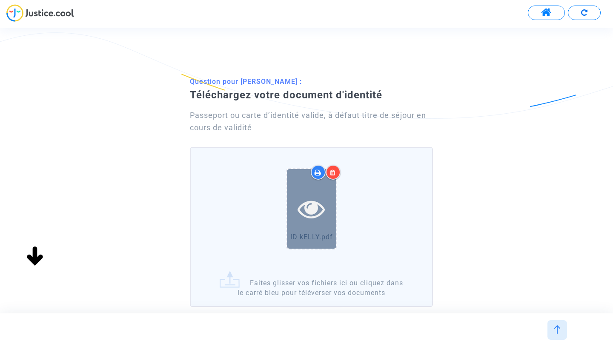
click at [323, 211] on icon at bounding box center [311, 208] width 28 height 27
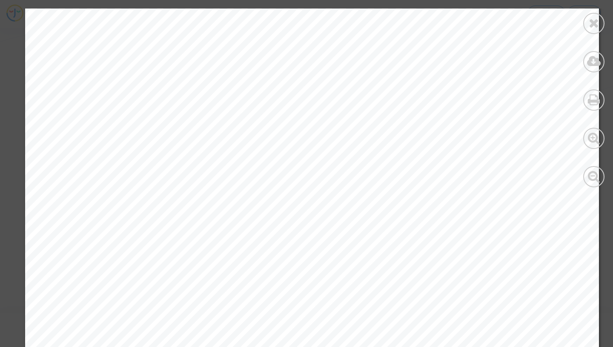
scroll to position [316, 0]
click at [596, 20] on icon at bounding box center [594, 23] width 11 height 13
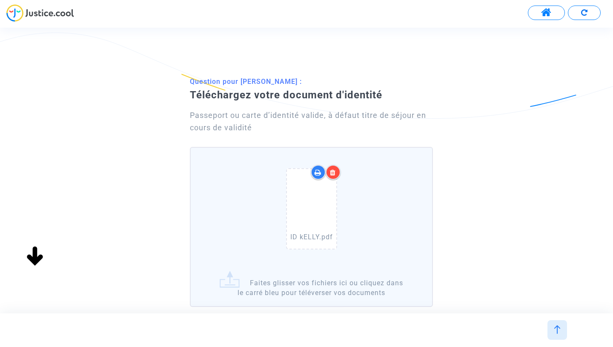
click at [339, 173] on div at bounding box center [333, 172] width 15 height 15
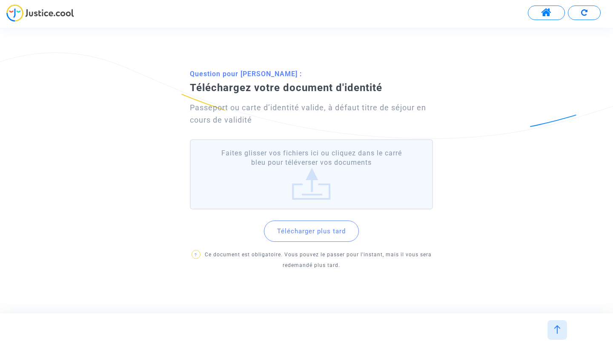
click at [329, 202] on label "Faites glisser vos fichiers ici ou cliquez dans le carré bleu pour téléverser v…" at bounding box center [311, 174] width 243 height 70
click at [0, 0] on input "Faites glisser vos fichiers ici ou cliquez dans le carré bleu pour téléverser v…" at bounding box center [0, 0] width 0 height 0
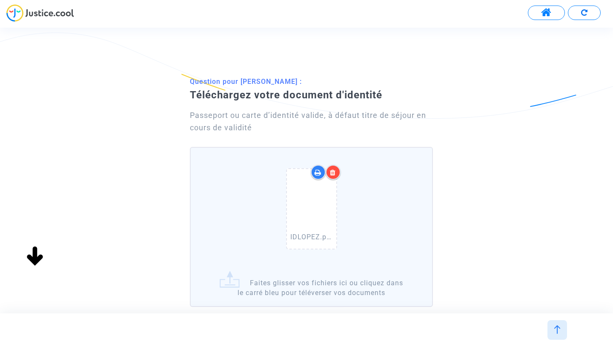
click at [323, 174] on div at bounding box center [318, 172] width 15 height 15
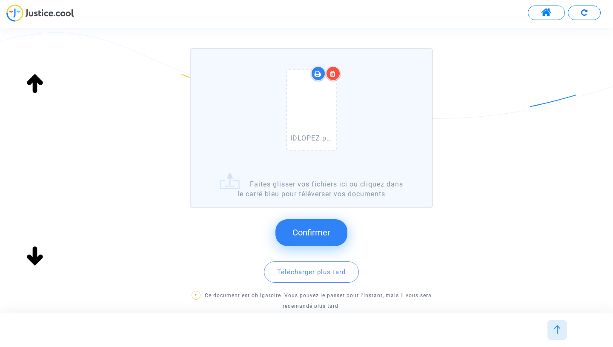
scroll to position [128, 0]
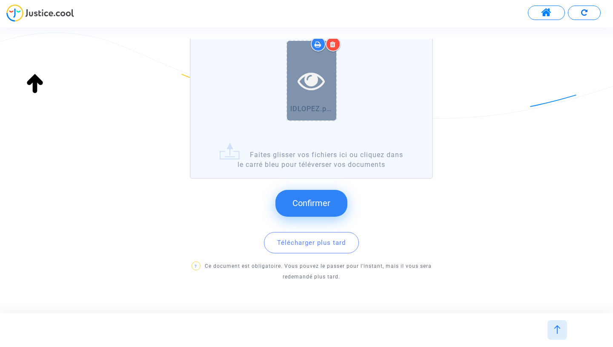
click at [316, 85] on icon at bounding box center [311, 80] width 28 height 27
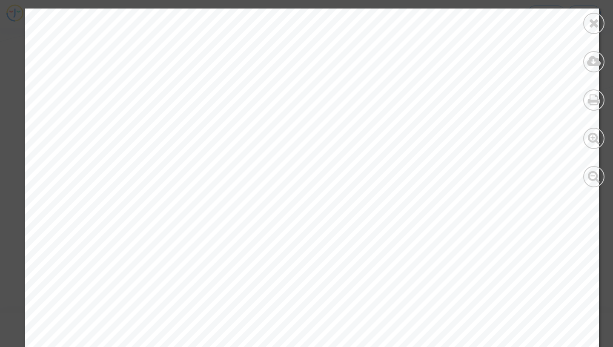
scroll to position [86, 0]
click at [588, 31] on div at bounding box center [593, 23] width 21 height 21
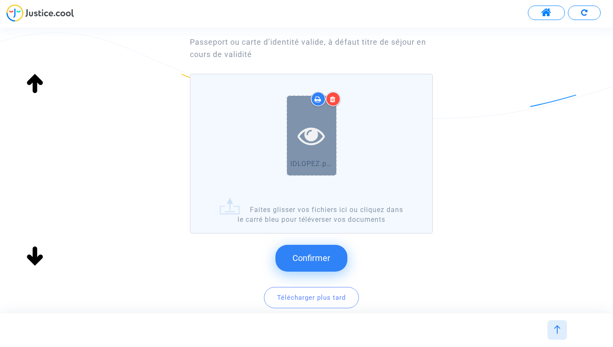
scroll to position [69, 0]
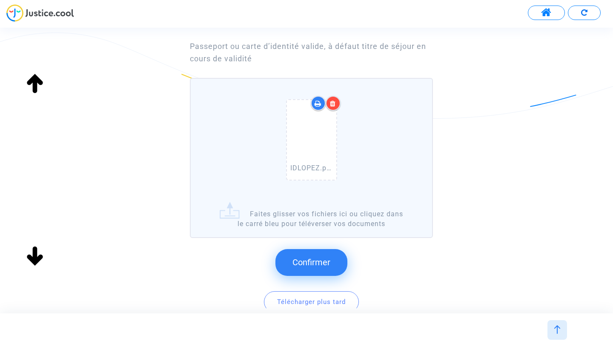
click at [334, 102] on icon at bounding box center [333, 103] width 6 height 7
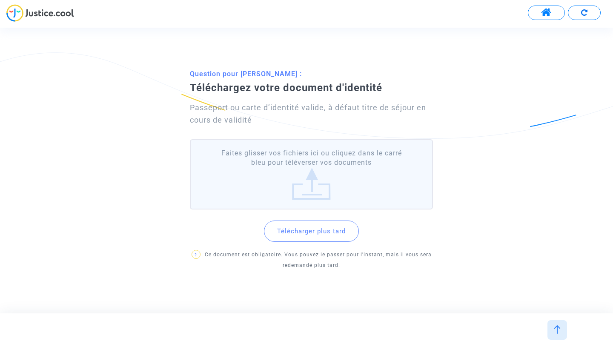
scroll to position [0, 0]
click at [313, 173] on label "Faites glisser vos fichiers ici ou cliquez dans le carré bleu pour téléverser v…" at bounding box center [311, 174] width 243 height 70
click at [0, 0] on input "Faites glisser vos fichiers ici ou cliquez dans le carré bleu pour téléverser v…" at bounding box center [0, 0] width 0 height 0
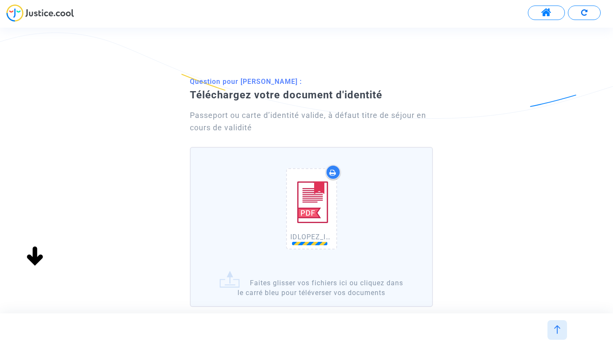
scroll to position [107, 0]
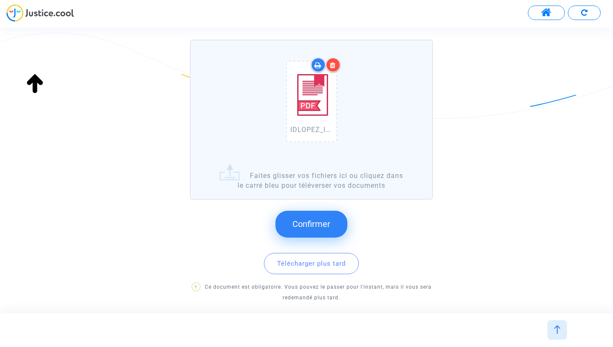
click at [316, 223] on span "Confirmer" at bounding box center [311, 224] width 38 height 10
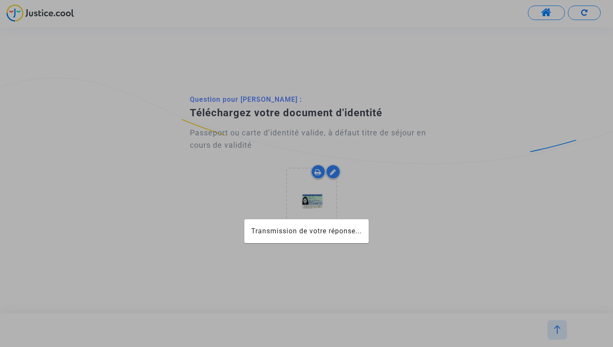
scroll to position [0, 0]
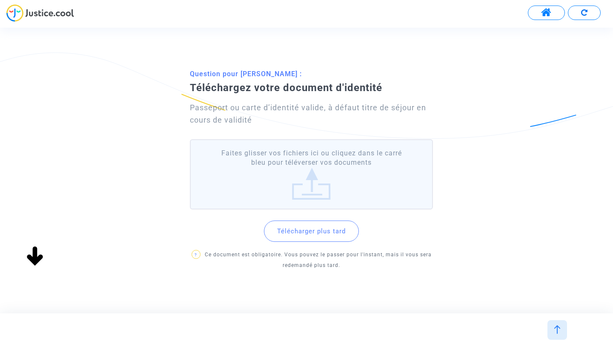
click at [308, 184] on label "Faites glisser vos fichiers ici ou cliquez dans le carré bleu pour téléverser v…" at bounding box center [311, 174] width 243 height 70
click at [0, 0] on input "Faites glisser vos fichiers ici ou cliquez dans le carré bleu pour téléverser v…" at bounding box center [0, 0] width 0 height 0
click at [315, 165] on label "Faites glisser vos fichiers ici ou cliquez dans le carré bleu pour téléverser v…" at bounding box center [311, 174] width 243 height 70
click at [0, 0] on input "Faites glisser vos fichiers ici ou cliquez dans le carré bleu pour téléverser v…" at bounding box center [0, 0] width 0 height 0
click at [312, 190] on label "Faites glisser vos fichiers ici ou cliquez dans le carré bleu pour téléverser v…" at bounding box center [311, 174] width 243 height 70
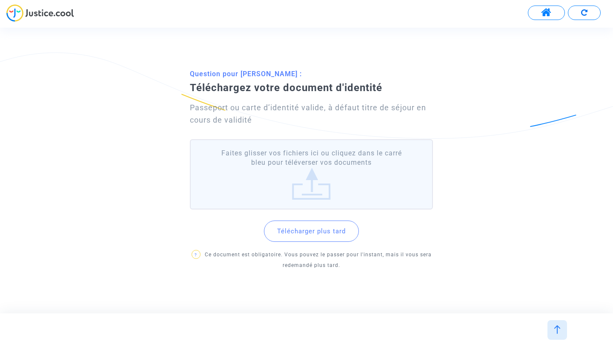
click at [0, 0] on input "Faites glisser vos fichiers ici ou cliquez dans le carré bleu pour téléverser v…" at bounding box center [0, 0] width 0 height 0
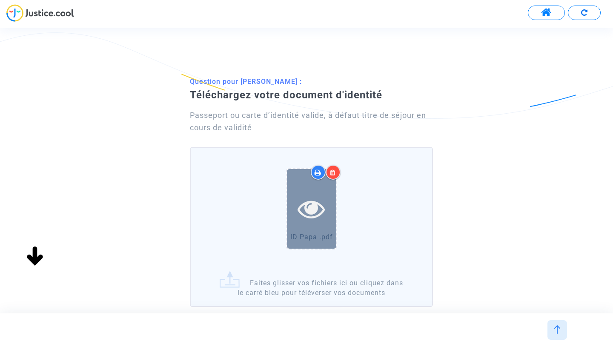
click at [316, 212] on icon at bounding box center [311, 208] width 28 height 27
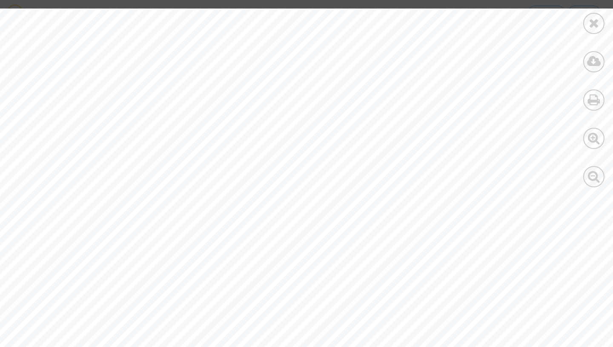
scroll to position [59, 0]
click at [593, 24] on icon at bounding box center [594, 23] width 11 height 13
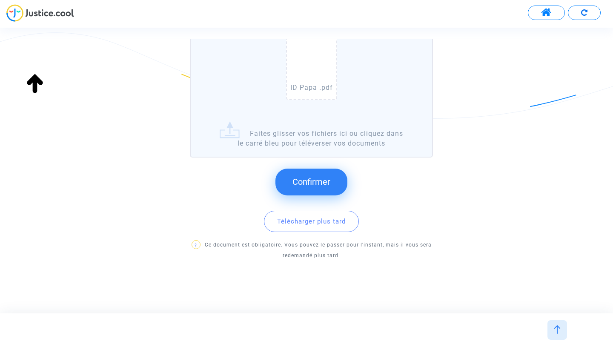
click at [304, 191] on button "Confirmer" at bounding box center [311, 182] width 72 height 26
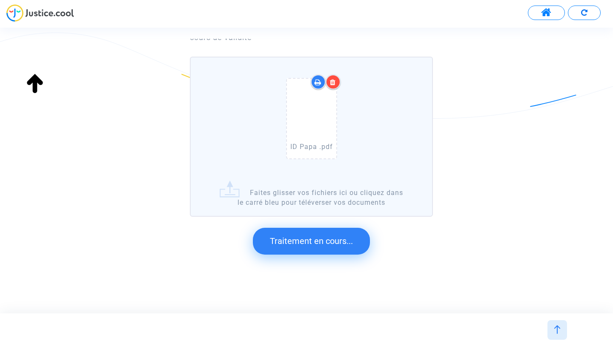
scroll to position [0, 0]
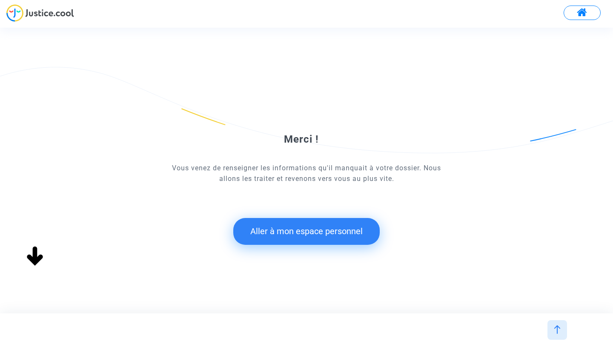
click at [338, 236] on button "Aller à mon espace personnel" at bounding box center [306, 231] width 146 height 26
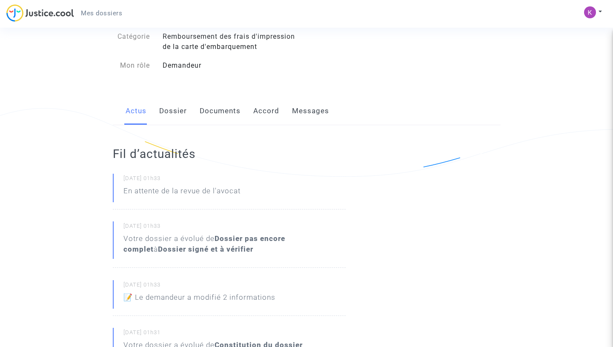
scroll to position [79, 0]
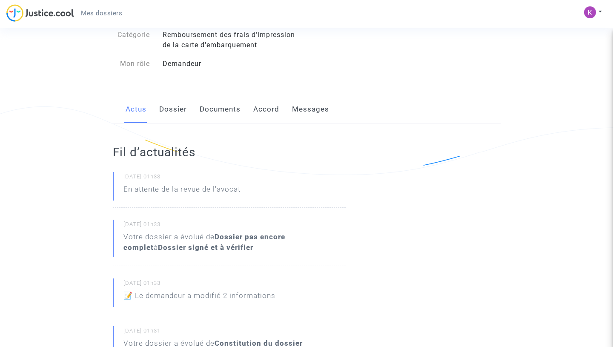
click at [211, 194] on p "En attente de la revue de l'avocat" at bounding box center [181, 191] width 117 height 15
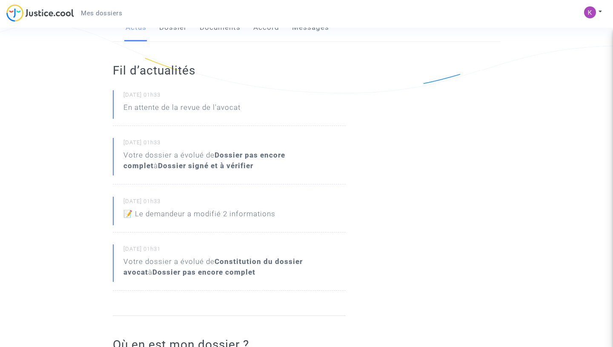
scroll to position [0, 0]
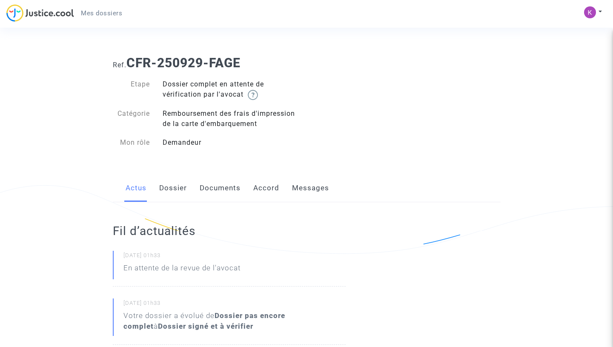
click at [181, 189] on link "Dossier" at bounding box center [173, 188] width 28 height 28
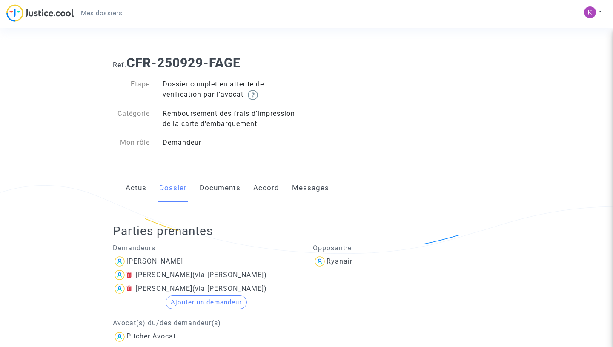
click at [159, 185] on link "Dossier" at bounding box center [173, 188] width 28 height 28
click at [222, 195] on link "Documents" at bounding box center [220, 188] width 41 height 28
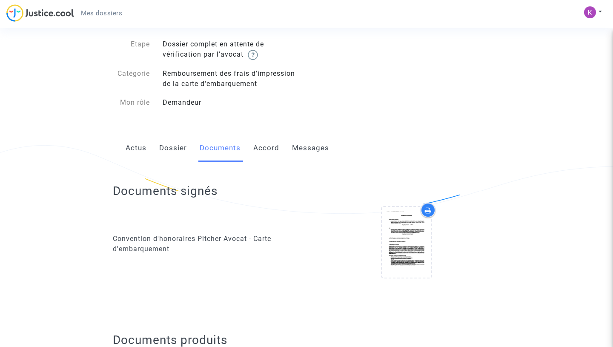
scroll to position [60, 0]
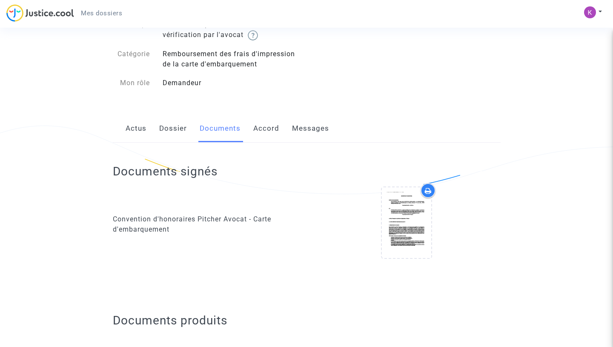
click at [263, 131] on link "Accord" at bounding box center [266, 128] width 26 height 28
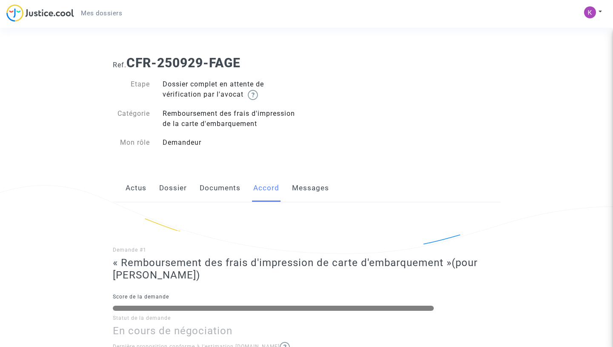
click at [303, 189] on link "Messages" at bounding box center [310, 188] width 37 height 28
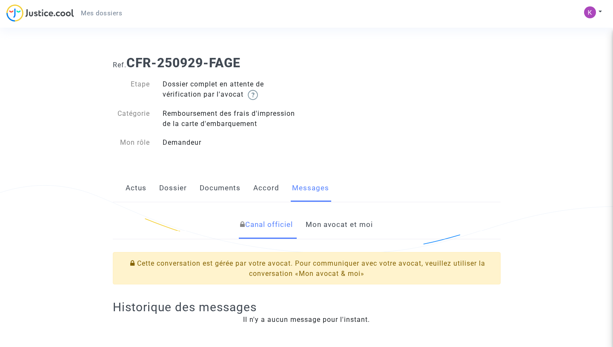
click at [183, 189] on link "Dossier" at bounding box center [173, 188] width 28 height 28
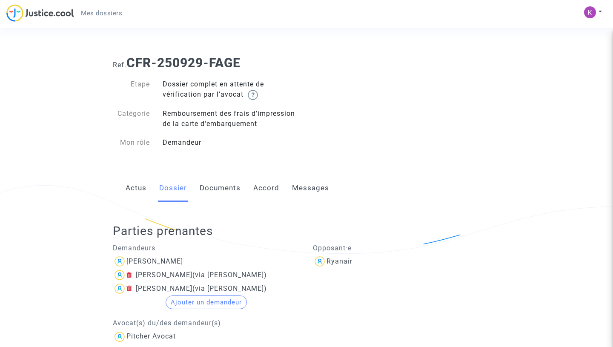
click at [229, 187] on link "Documents" at bounding box center [220, 188] width 41 height 28
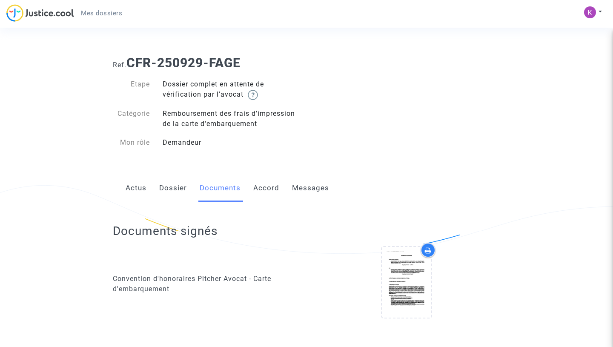
click at [258, 189] on link "Accord" at bounding box center [266, 188] width 26 height 28
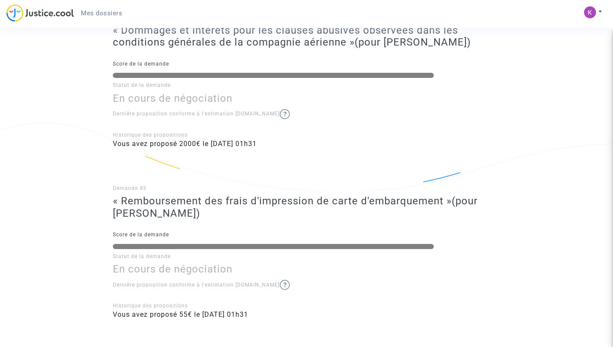
scroll to position [408, 0]
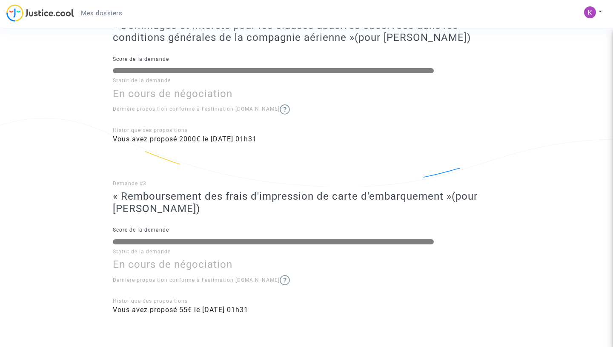
click at [234, 143] on li "Vous avez proposé 2000€ le 30/09/2025 - 01h31" at bounding box center [307, 139] width 388 height 10
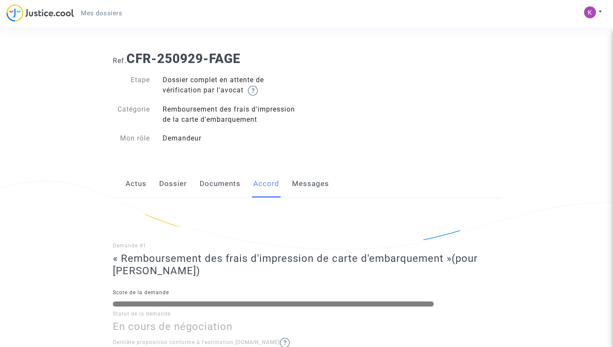
scroll to position [0, 0]
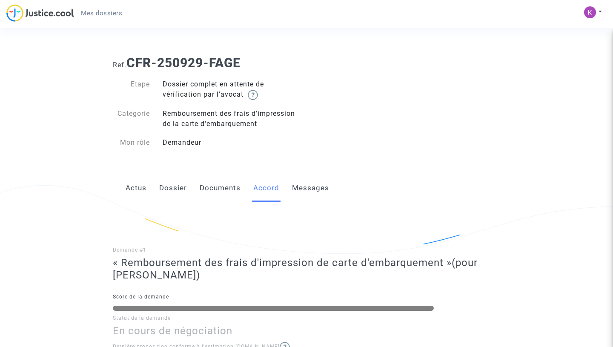
click at [308, 186] on link "Messages" at bounding box center [310, 188] width 37 height 28
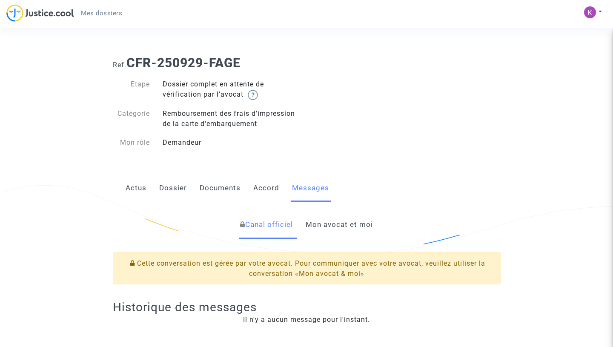
click at [277, 189] on link "Accord" at bounding box center [266, 188] width 26 height 28
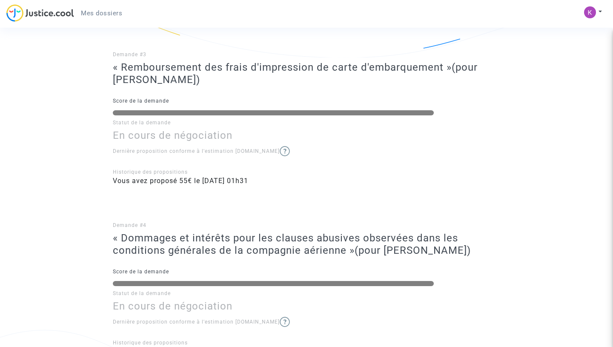
scroll to position [579, 0]
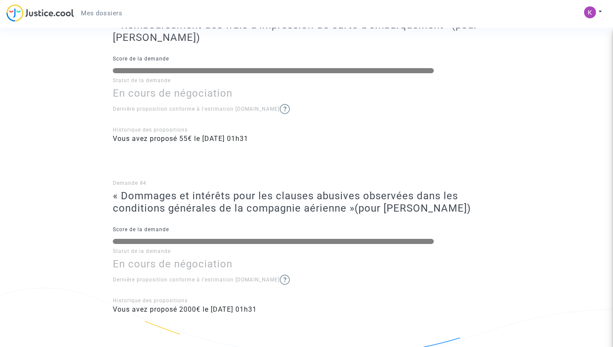
click at [50, 42] on ng-component "Ref. CFR-250929-FAGE Etape Dossier complet en attente de vérification par l'avo…" at bounding box center [307, 16] width 552 height 1092
